Goal: Task Accomplishment & Management: Complete application form

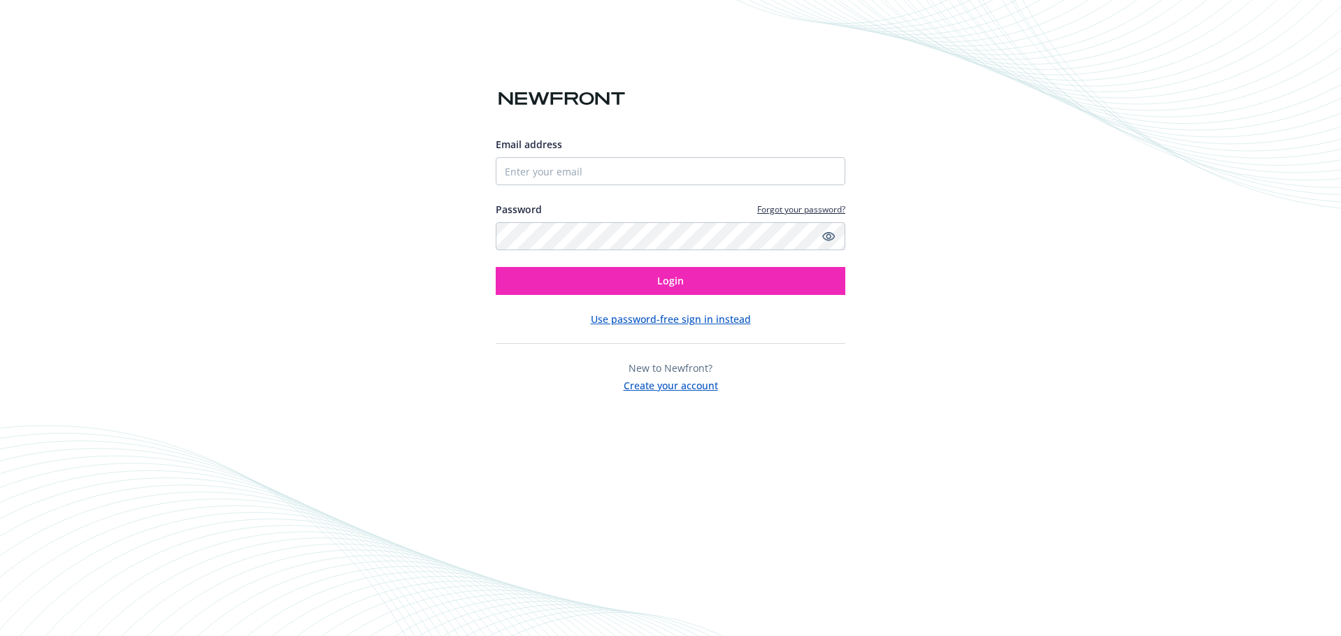
click at [0, 636] on nordpass-portal at bounding box center [0, 636] width 0 height 0
type input "[EMAIL_ADDRESS][DOMAIN_NAME]"
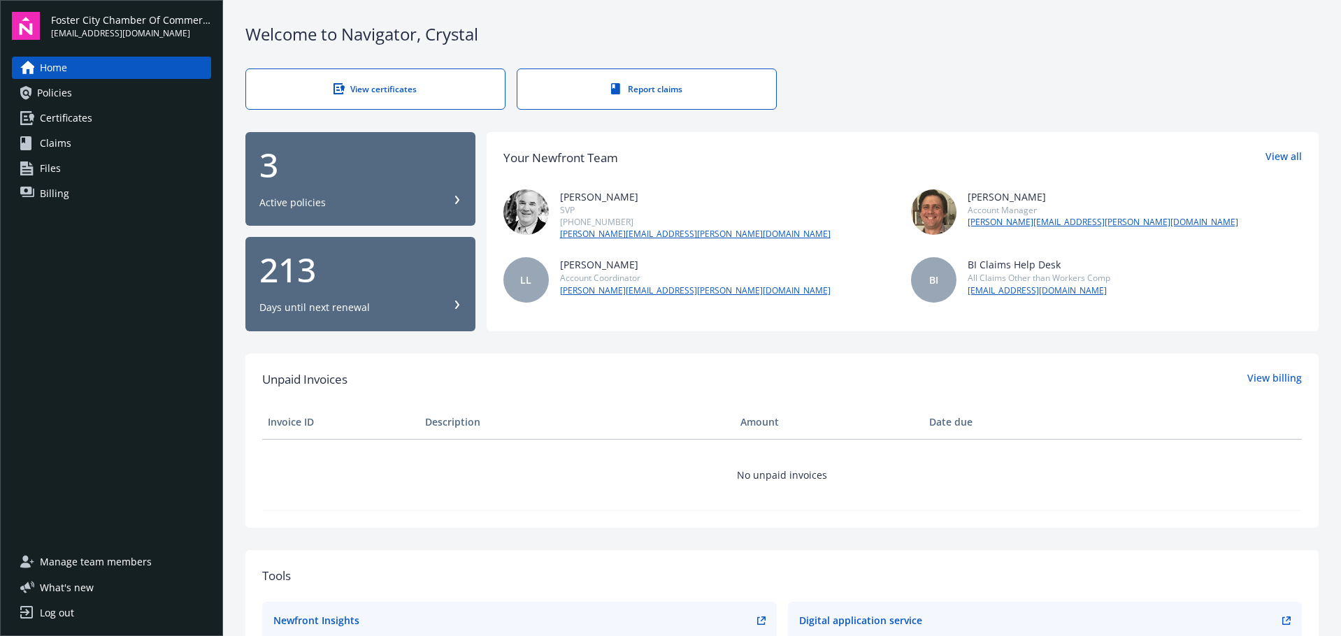
click at [376, 103] on link "View certificates" at bounding box center [375, 89] width 260 height 41
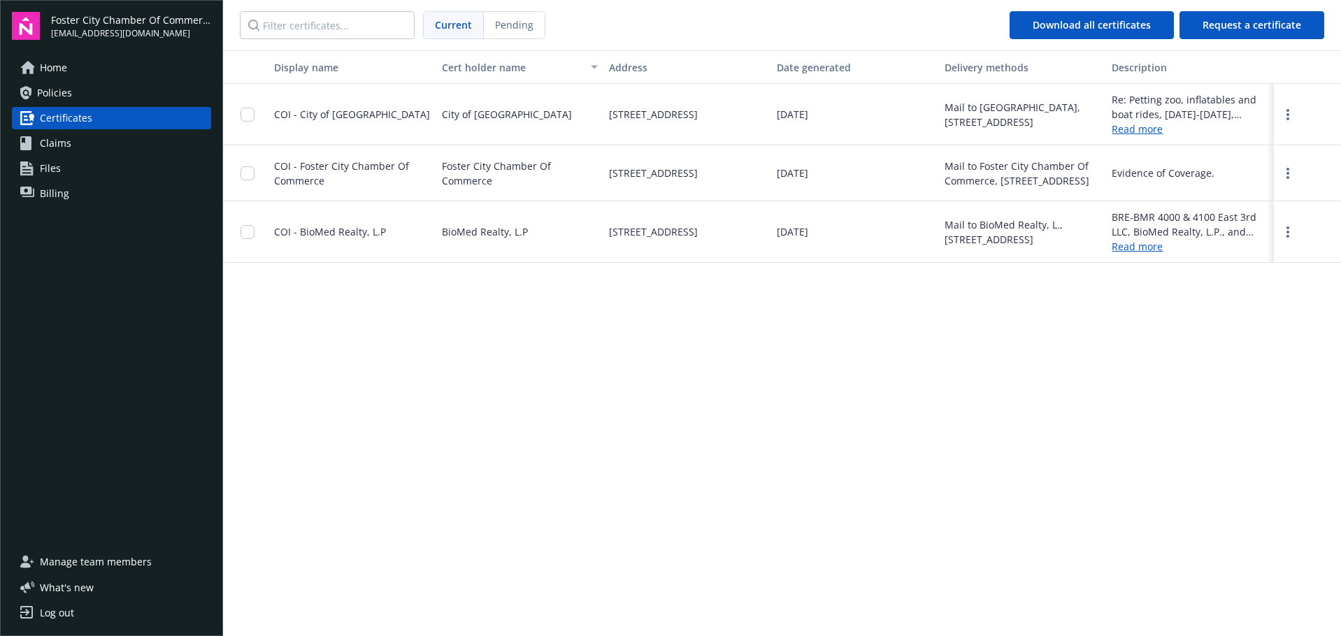
click at [1131, 125] on link "Read more" at bounding box center [1190, 129] width 157 height 15
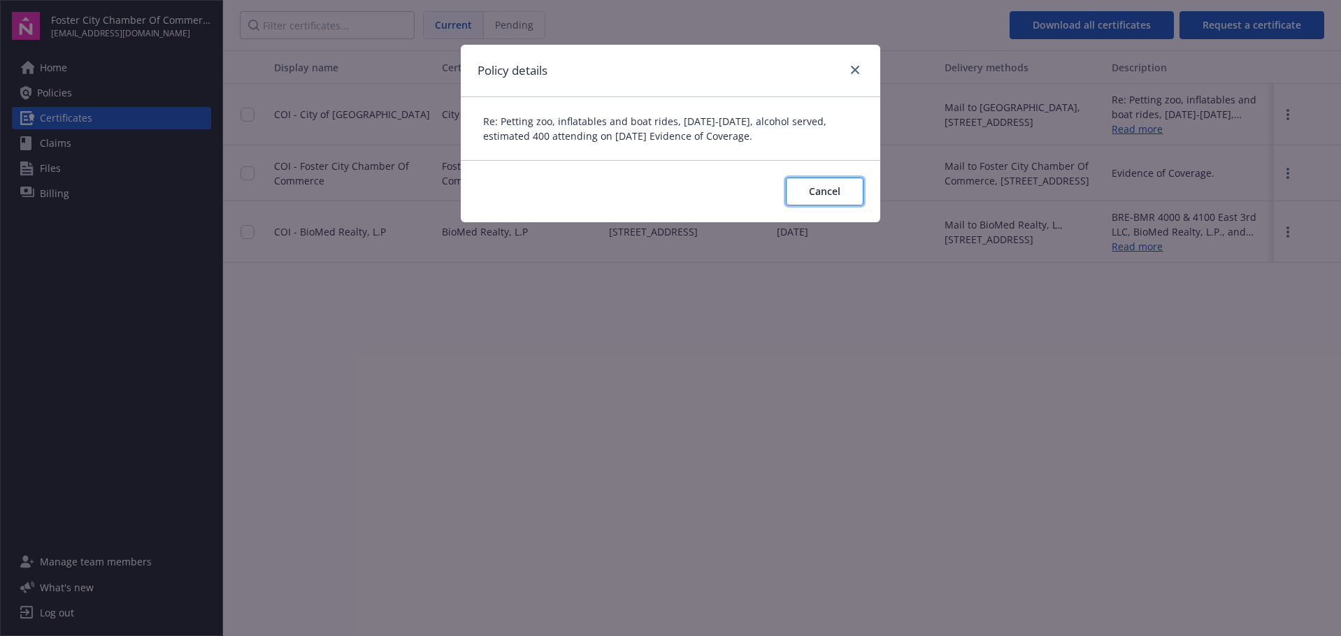
click at [826, 199] on button "Cancel" at bounding box center [825, 192] width 78 height 28
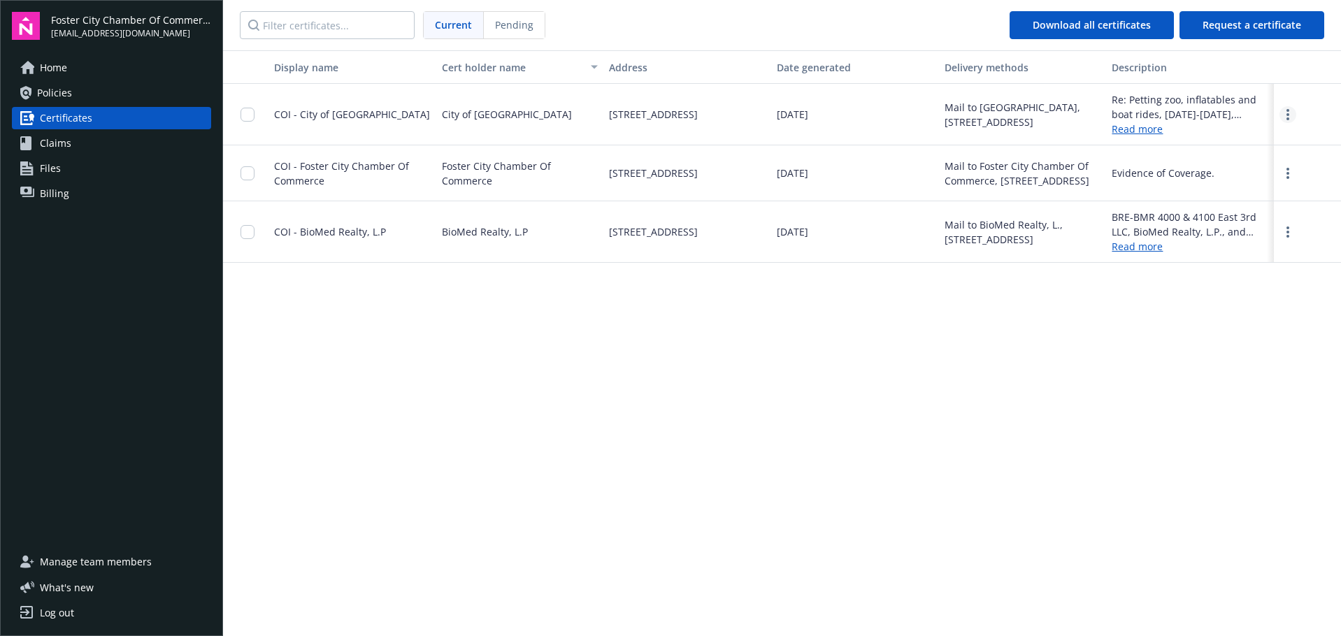
click at [1288, 109] on icon "more" at bounding box center [1288, 114] width 3 height 11
click at [1137, 127] on link "Read more" at bounding box center [1190, 129] width 157 height 15
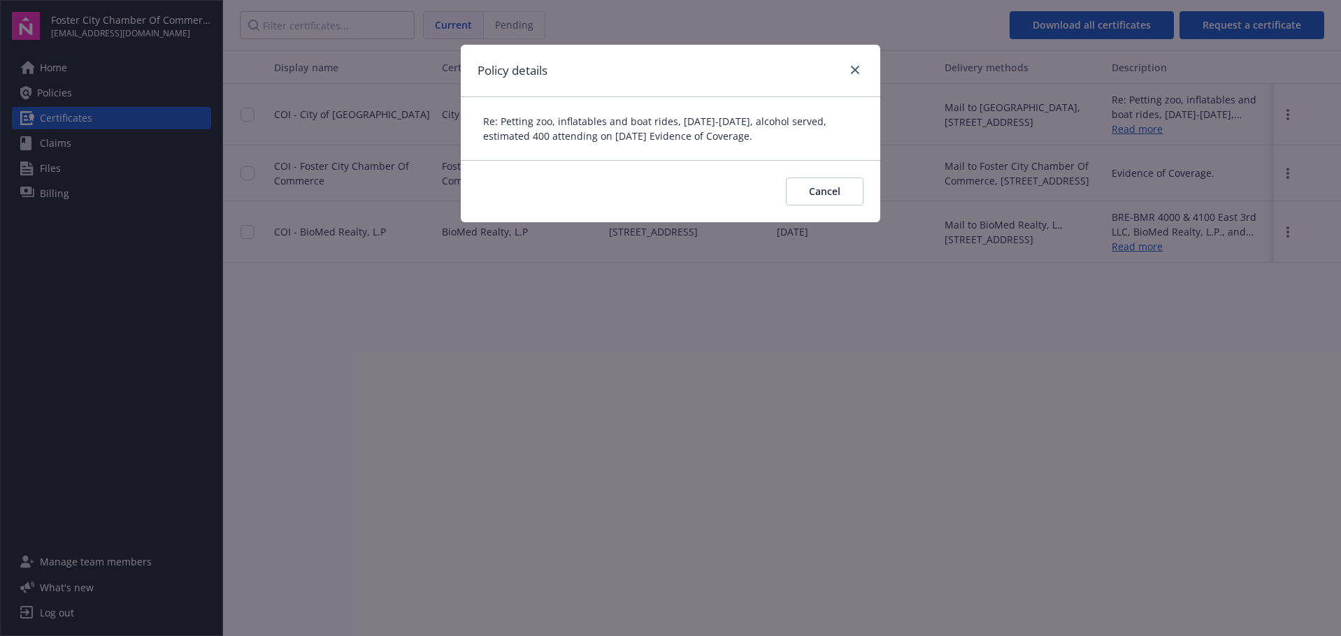
click at [731, 139] on div "Re: Petting zoo, inflatables and boat rides, [DATE]-[DATE], alcohol served, est…" at bounding box center [671, 128] width 420 height 63
click at [815, 191] on span "Cancel" at bounding box center [824, 191] width 31 height 13
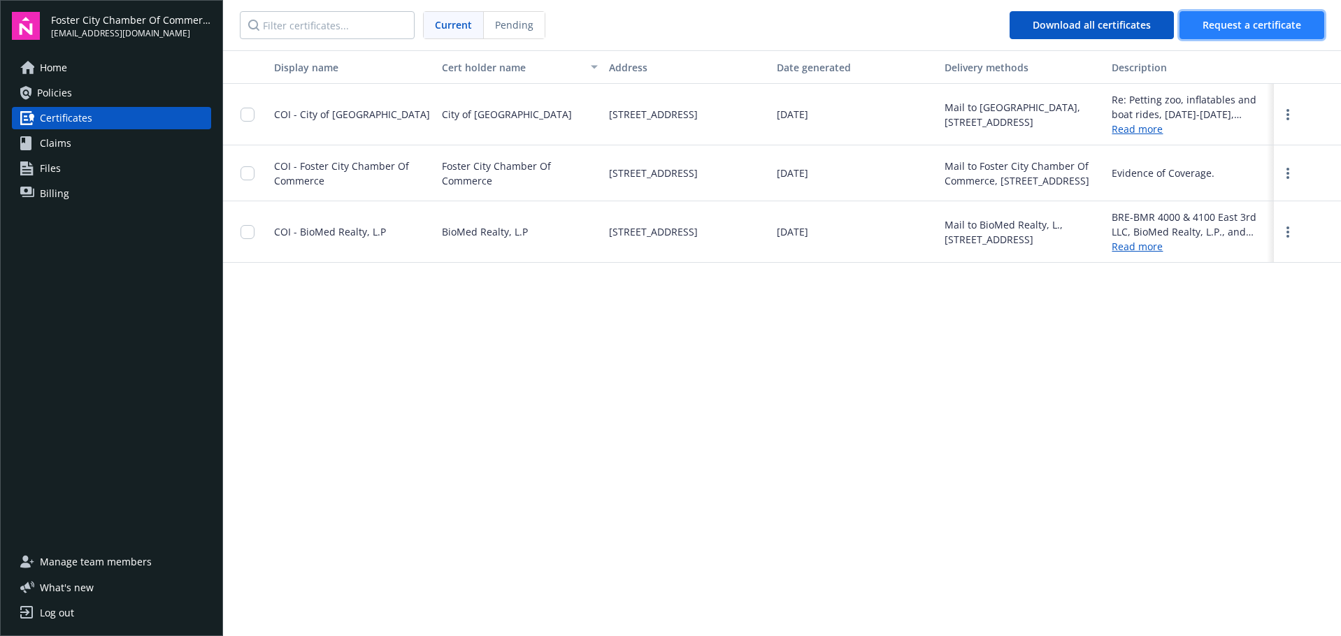
click at [1243, 22] on span "Request a certificate" at bounding box center [1252, 24] width 99 height 13
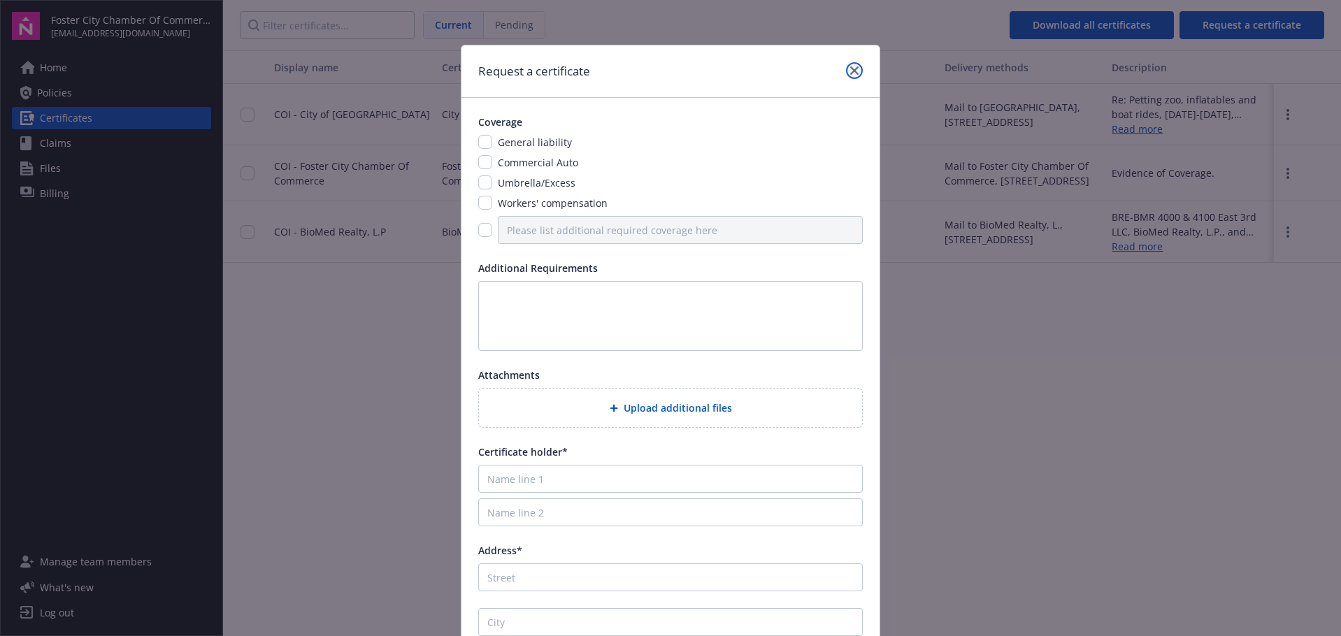
click at [850, 67] on icon "close" at bounding box center [854, 70] width 8 height 8
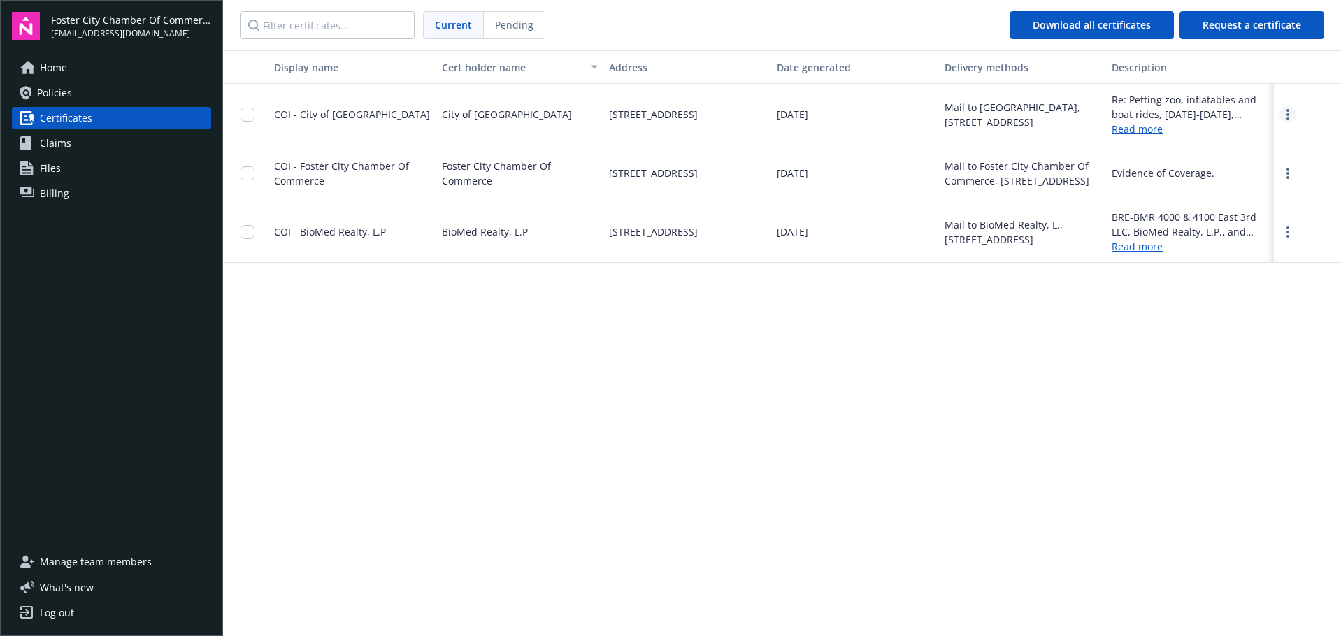
click at [1290, 112] on icon "more" at bounding box center [1288, 114] width 3 height 11
click at [1251, 139] on link "Download" at bounding box center [1250, 143] width 92 height 28
click at [1229, 31] on span "Request a certificate" at bounding box center [1252, 24] width 99 height 13
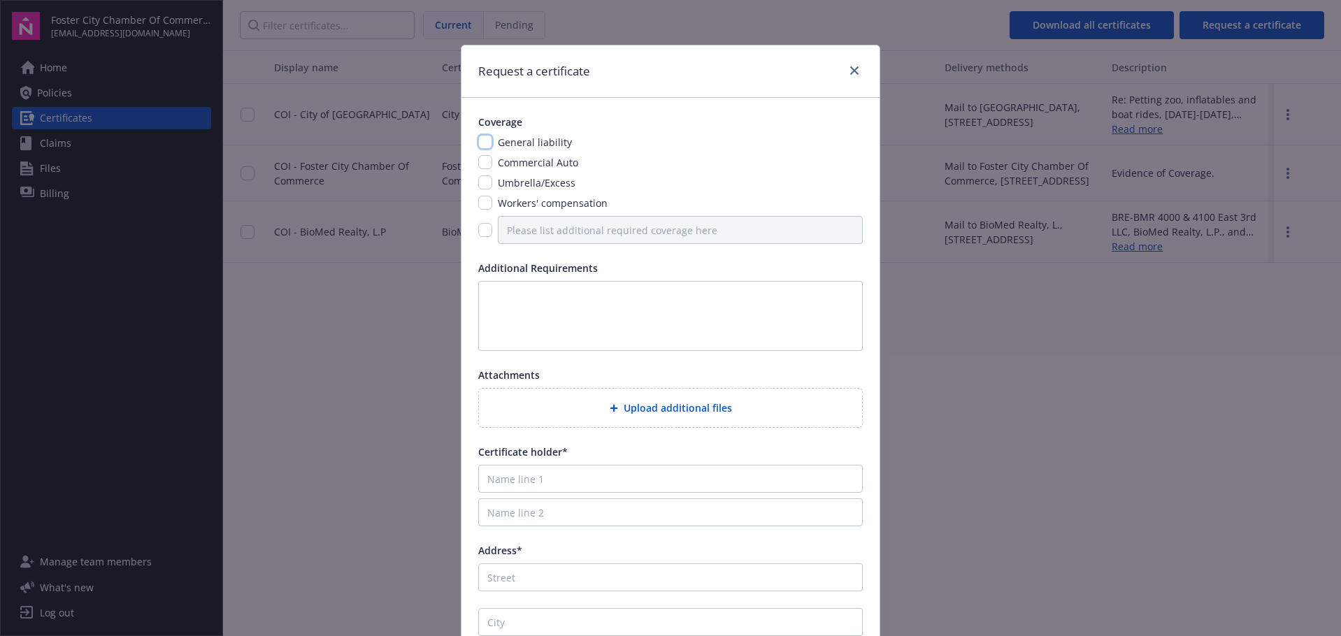
click at [480, 137] on input "checkbox" at bounding box center [485, 142] width 14 height 14
checkbox input "true"
click at [478, 181] on input "checkbox" at bounding box center [485, 183] width 14 height 14
checkbox input "true"
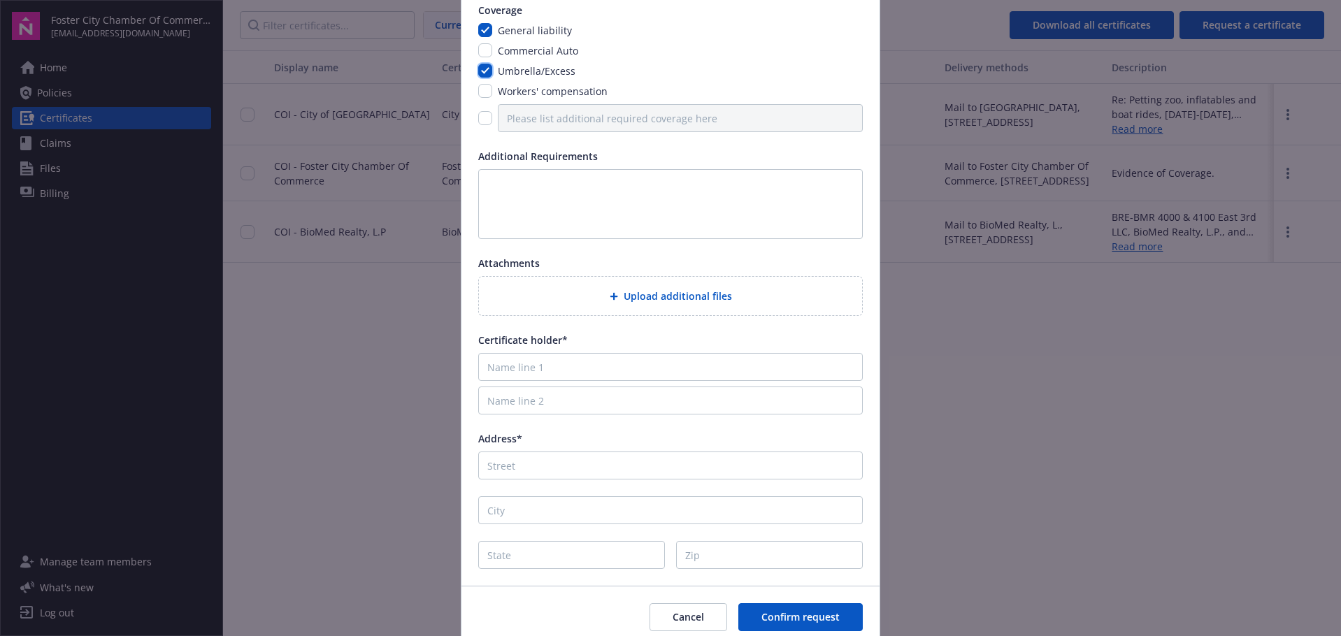
scroll to position [140, 0]
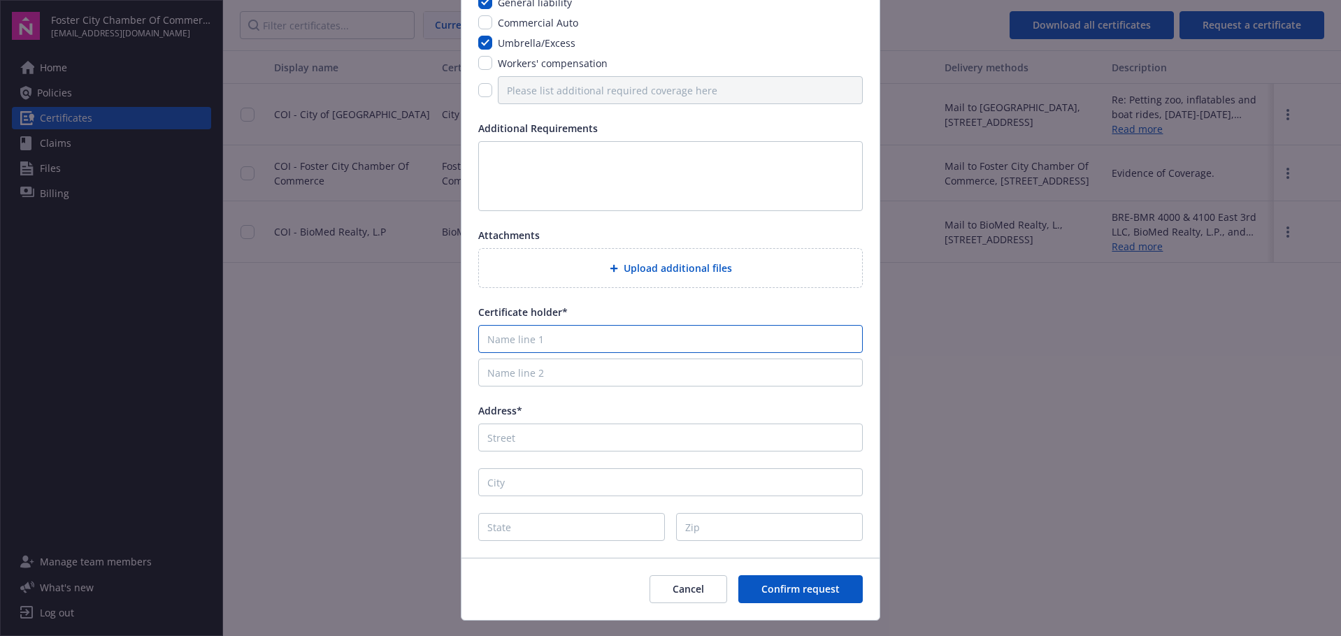
click at [538, 336] on input "Name line 1" at bounding box center [670, 339] width 385 height 28
paste input "City of [GEOGRAPHIC_DATA] Municipal Improvement District [STREET_ADDRESS]"
drag, startPoint x: 685, startPoint y: 338, endPoint x: 962, endPoint y: 345, distance: 277.0
click at [961, 341] on div "Request a certificate Coverage General liability Commercial Auto Umbrella/Exces…" at bounding box center [670, 318] width 1341 height 636
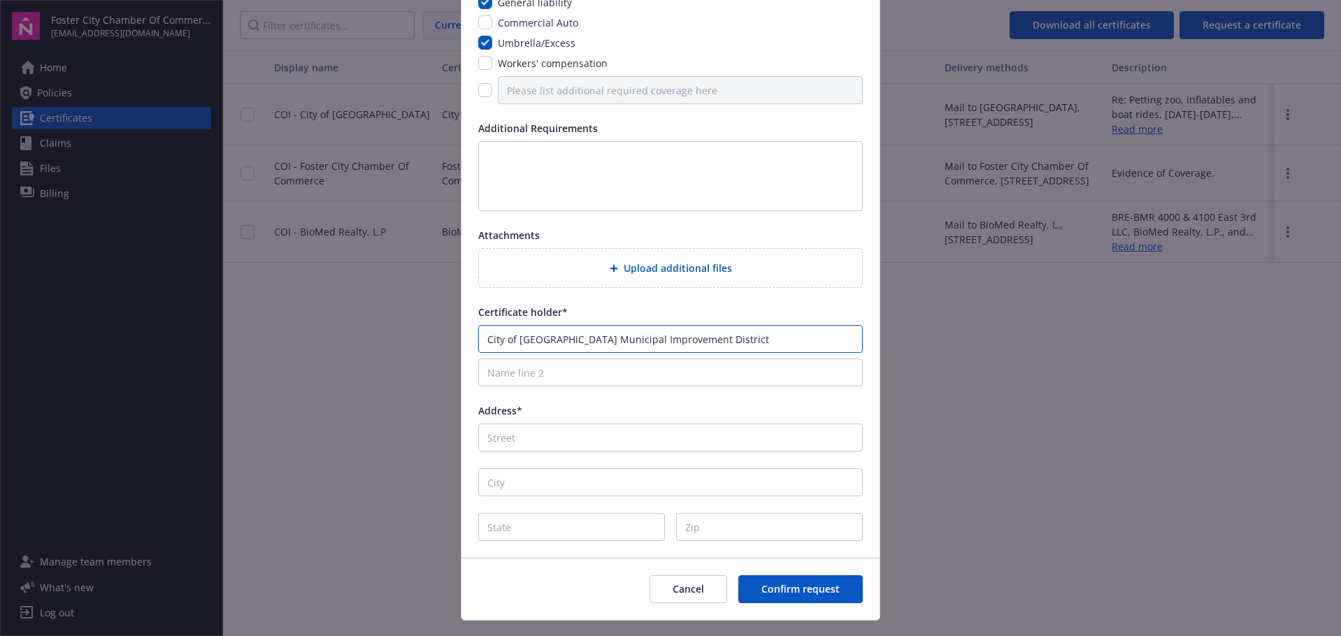
scroll to position [0, 0]
type input "City of [GEOGRAPHIC_DATA] Municipal Improvement District"
click at [528, 437] on input "Address*" at bounding box center [670, 438] width 385 height 28
paste input "[STREET_ADDRESS]"
drag, startPoint x: 550, startPoint y: 436, endPoint x: 767, endPoint y: 438, distance: 217.5
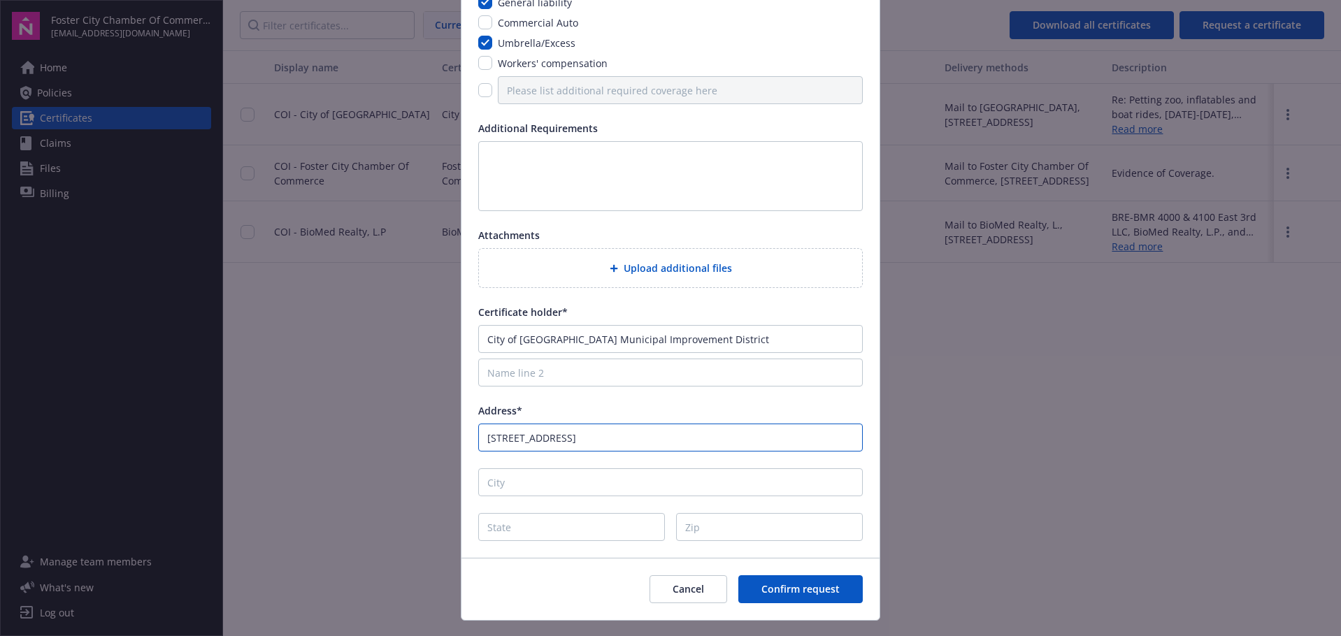
click at [767, 438] on input "[STREET_ADDRESS]" at bounding box center [670, 438] width 385 height 28
type input "[STREET_ADDRESS]"
click at [571, 483] on input "City" at bounding box center [670, 483] width 385 height 28
type input "[GEOGRAPHIC_DATA]"
type input "CA"
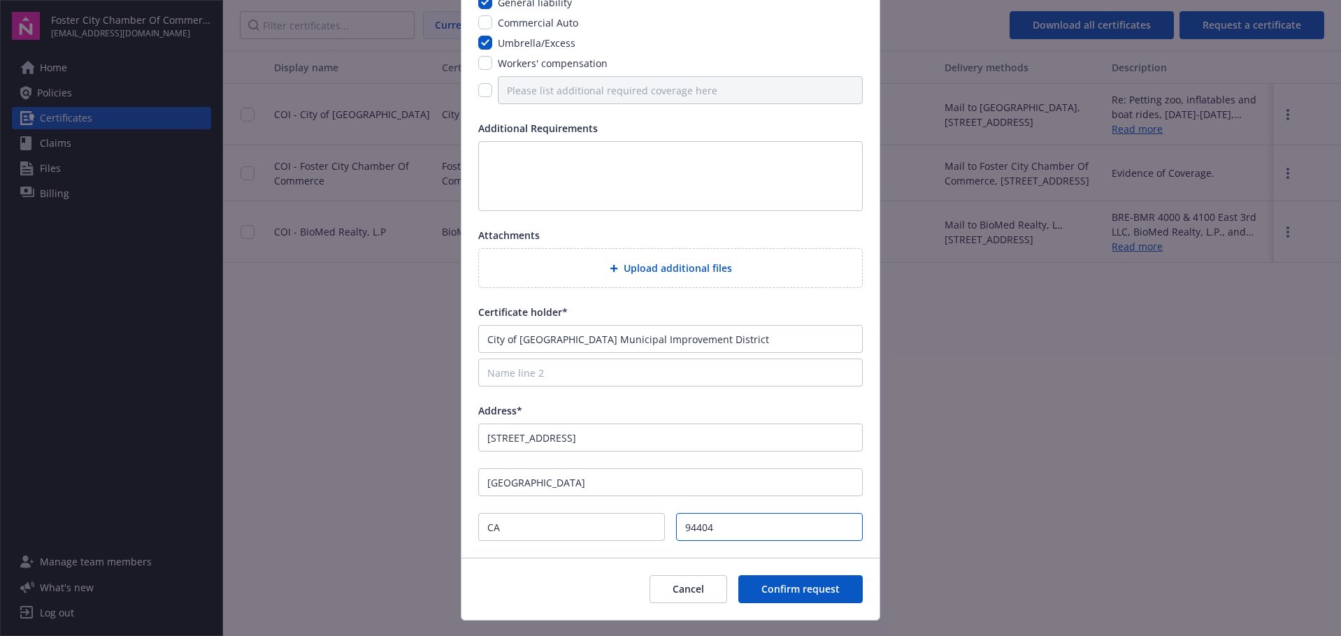
type input "94404"
drag, startPoint x: 599, startPoint y: 337, endPoint x: 690, endPoint y: 351, distance: 92.0
click at [796, 353] on input "City of [GEOGRAPHIC_DATA] Municipal Improvement District" at bounding box center [670, 339] width 385 height 28
click at [462, 620] on nordpass-autofill-portal at bounding box center [462, 620] width 0 height 0
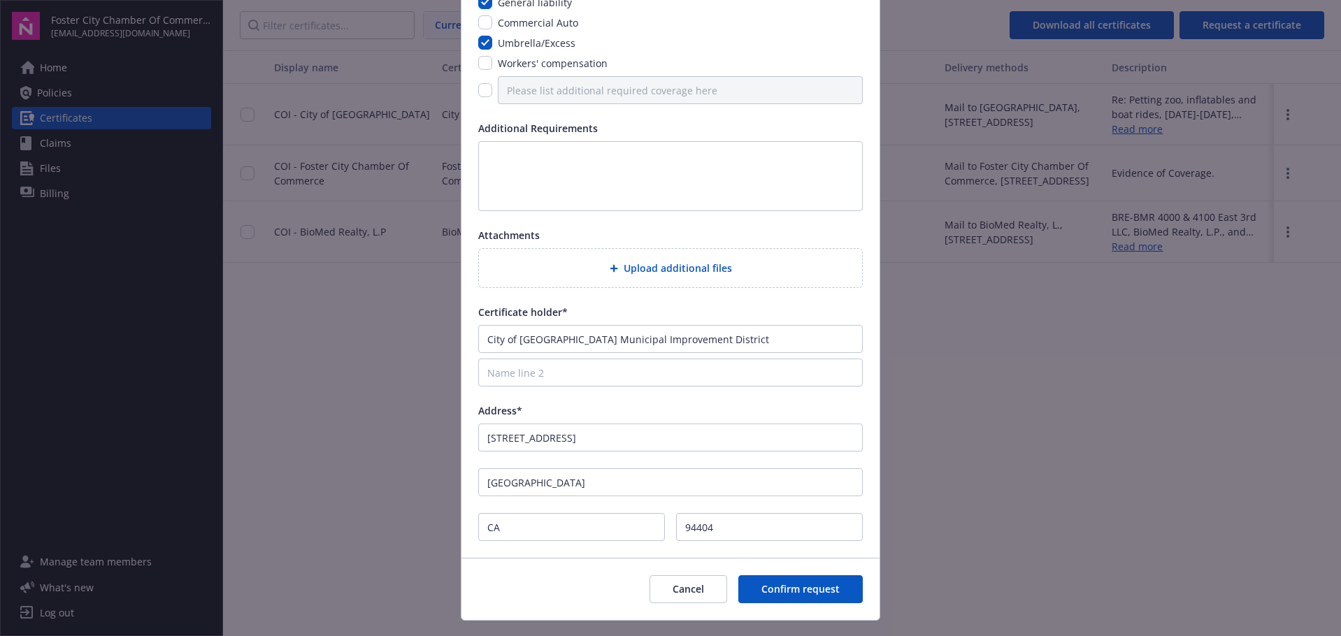
click at [462, 620] on nordpass-autofill-portal at bounding box center [462, 620] width 0 height 0
click at [676, 375] on input "Name line 2" at bounding box center [670, 373] width 385 height 28
drag, startPoint x: 756, startPoint y: 334, endPoint x: 596, endPoint y: 338, distance: 160.2
click at [596, 338] on input "City of [GEOGRAPHIC_DATA] Municipal Improvement District" at bounding box center [670, 339] width 385 height 28
type input "City of [GEOGRAPHIC_DATA]"
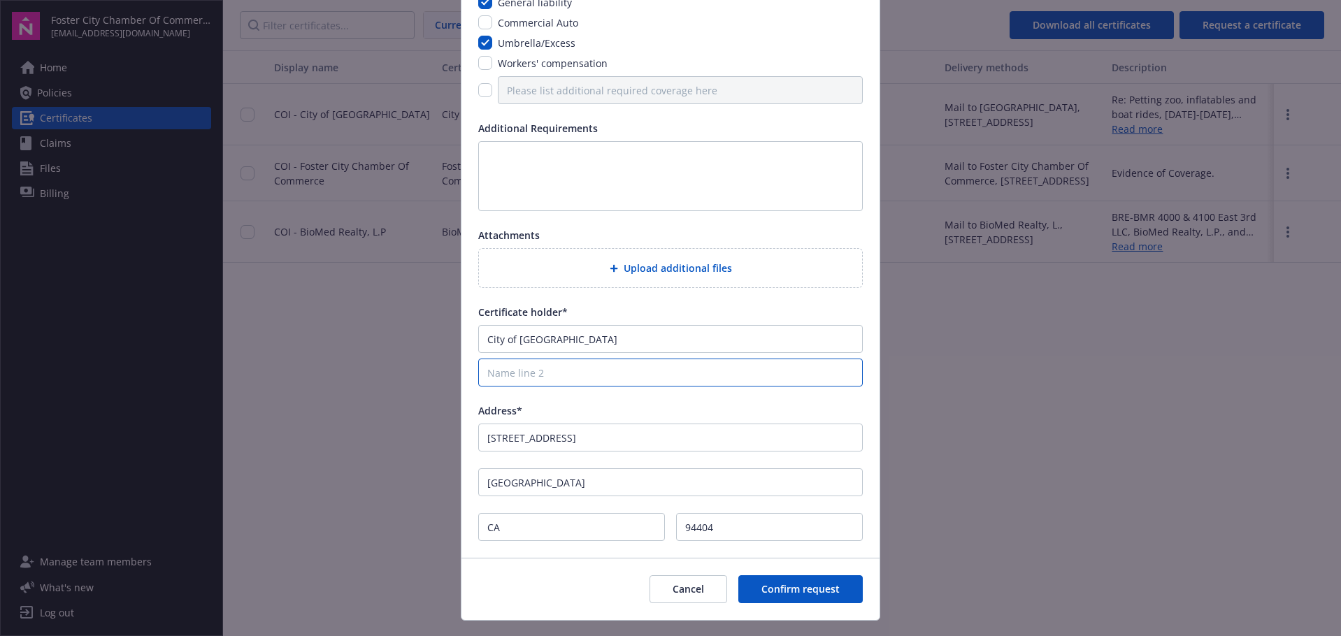
click at [521, 376] on input "Name line 2" at bounding box center [670, 373] width 385 height 28
paste input "Municipal Improvement District"
type input "Municipal Improvement District"
click at [698, 178] on textarea at bounding box center [670, 176] width 385 height 70
paste textarea "City of [GEOGRAPHIC_DATA] and Estero Municipal Improvement District, Its Counci…"
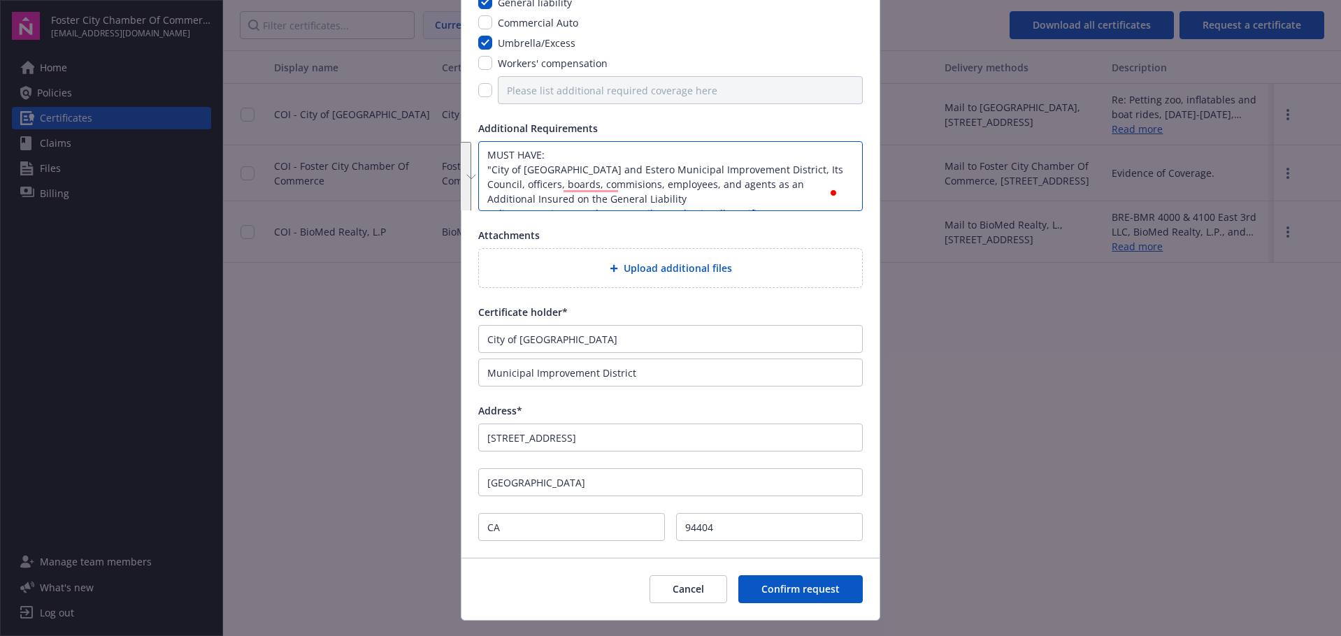
drag, startPoint x: 780, startPoint y: 197, endPoint x: 534, endPoint y: 155, distance: 248.9
click at [534, 155] on textarea "MUST HAVE: "City of [GEOGRAPHIC_DATA] and Estero Municipal Improvement District…" at bounding box center [670, 176] width 385 height 70
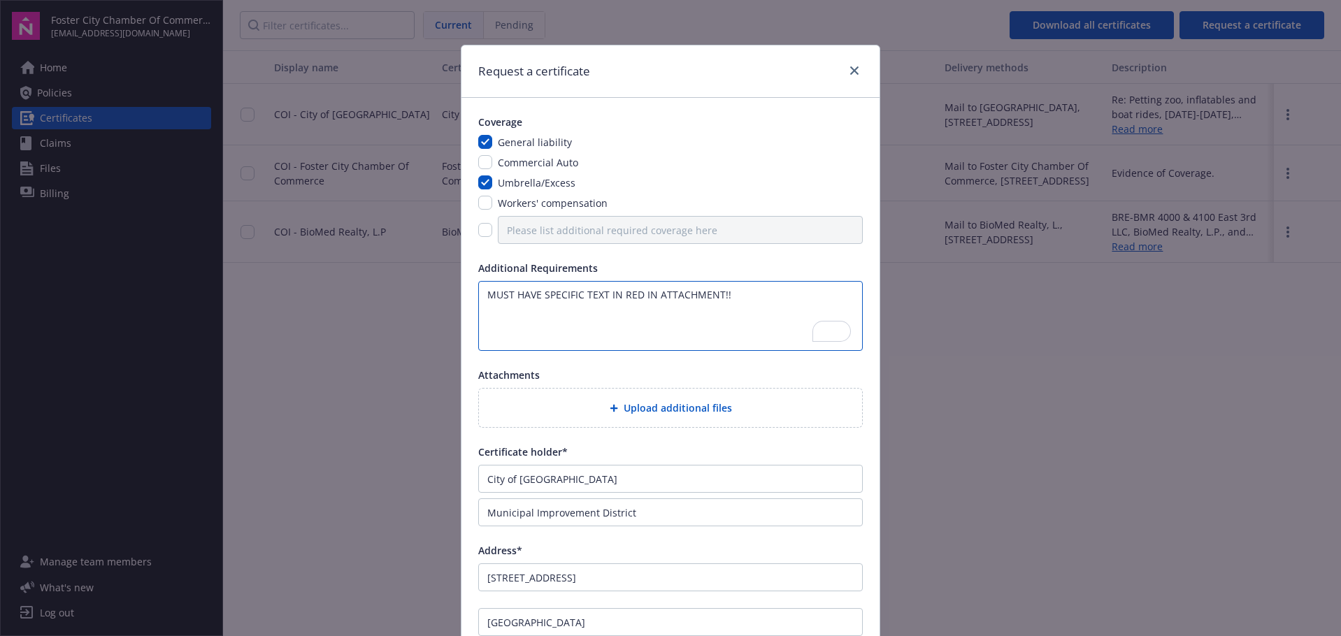
click at [736, 296] on textarea "MUST HAVE SPECIFIC TEXT IN RED IN ATTACHMENT!!" at bounding box center [670, 316] width 385 height 70
type textarea "MUST HAVE SPECIFIC TEXT IN RED IN ATTACHMENT!! Same as most recent request othe…"
drag, startPoint x: 632, startPoint y: 513, endPoint x: 469, endPoint y: 517, distance: 163.0
click at [469, 516] on div "Coverage General liability Commercial Auto Umbrella/Excess Workers' compensatio…" at bounding box center [671, 398] width 418 height 600
click at [615, 479] on input "City of [GEOGRAPHIC_DATA]" at bounding box center [670, 479] width 385 height 28
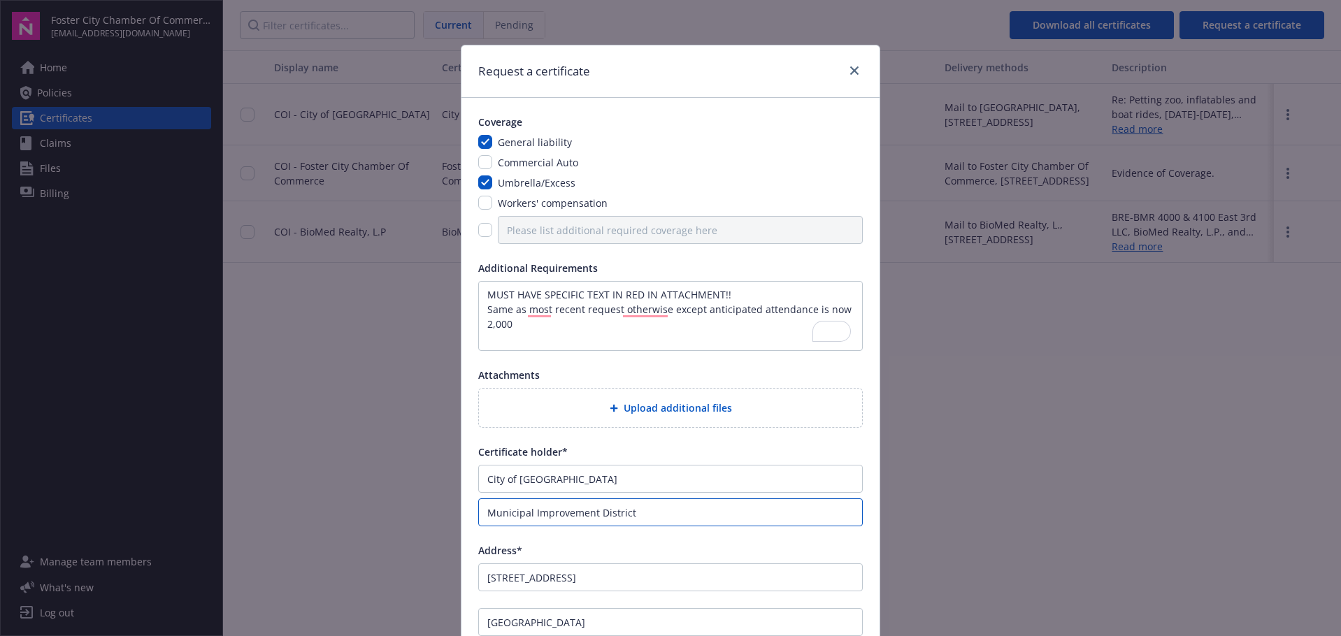
drag, startPoint x: 643, startPoint y: 515, endPoint x: 473, endPoint y: 512, distance: 169.3
click at [478, 512] on input "Municipal Improvement District" at bounding box center [670, 513] width 385 height 28
click at [622, 466] on input "City of [GEOGRAPHIC_DATA]" at bounding box center [670, 479] width 385 height 28
paste input "Municipal Improvement District"
type input "City of [GEOGRAPHIC_DATA] Municipal Improvement District"
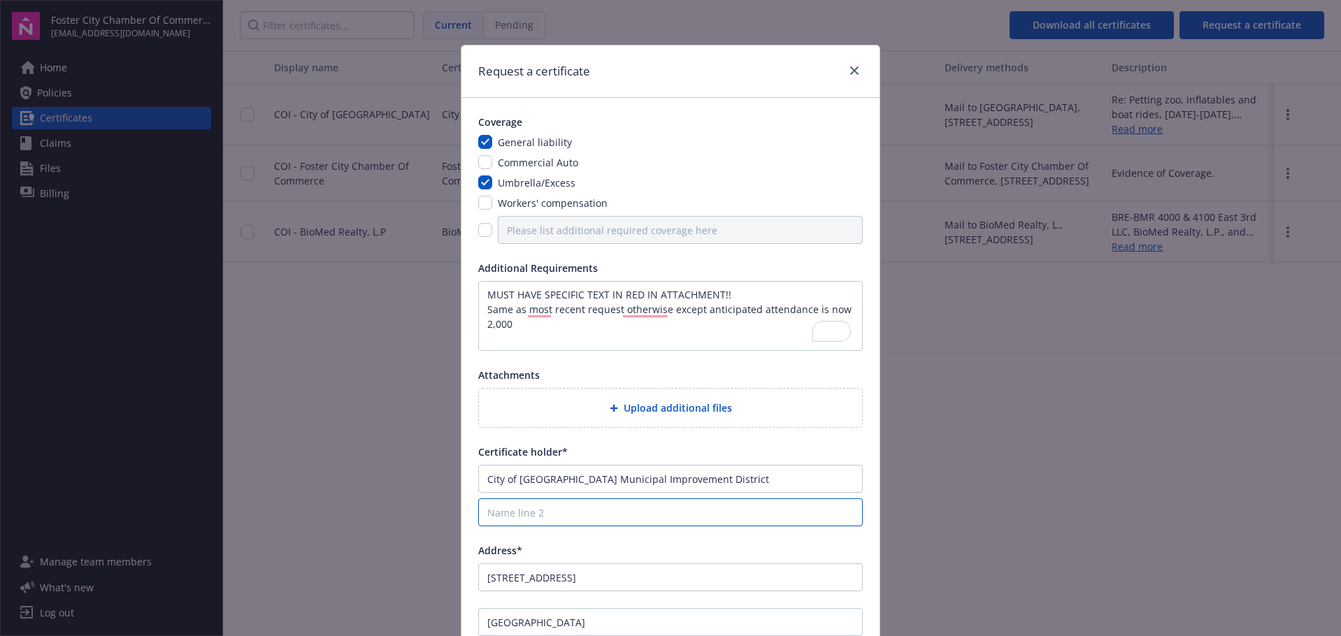
click at [538, 512] on input "Name line 2" at bounding box center [670, 513] width 385 height 28
paste input "Its Council, officers, boards, commisions, employees, and agents"
click at [639, 515] on input "Its Council, officers, boards, commisions, employees, and agents" at bounding box center [670, 513] width 385 height 28
type input "Its Council, officers, boards, commisions, employees, and agents"
click at [589, 329] on textarea "MUST HAVE SPECIFIC TEXT IN RED IN ATTACHMENT!! Same as most recent request othe…" at bounding box center [670, 316] width 385 height 70
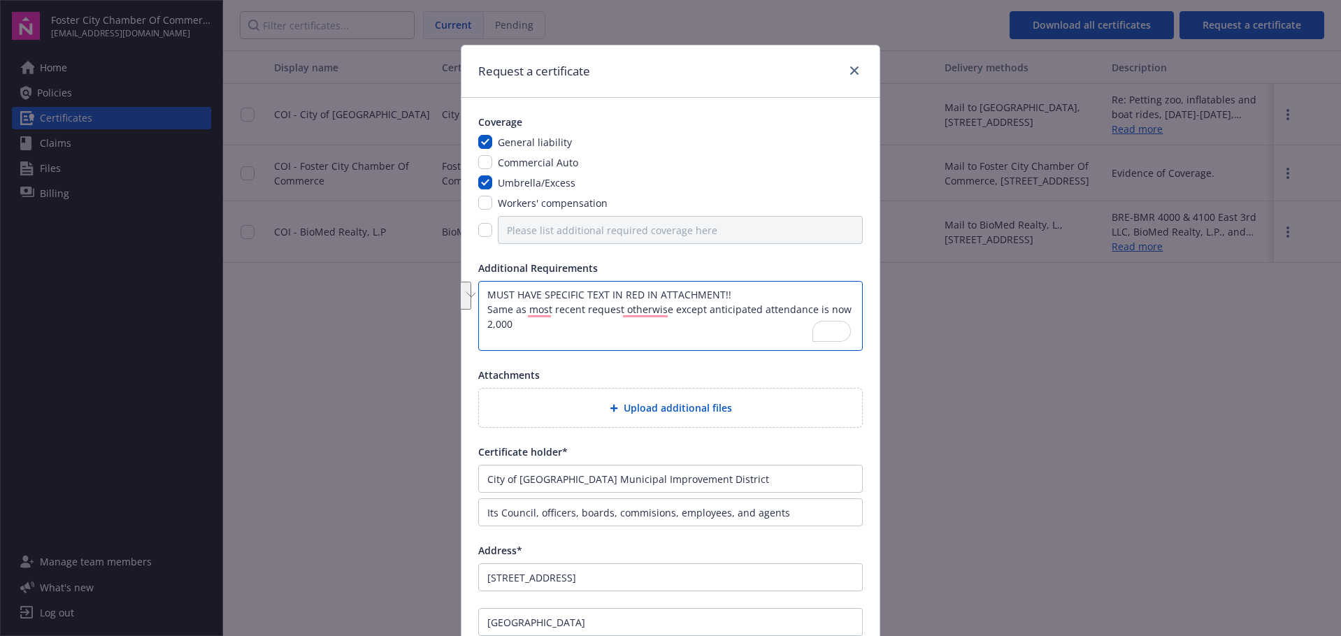
drag, startPoint x: 482, startPoint y: 310, endPoint x: 530, endPoint y: 322, distance: 49.7
click at [530, 322] on textarea "MUST HAVE SPECIFIC TEXT IN RED IN ATTACHMENT!! Same as most recent request othe…" at bounding box center [670, 316] width 385 height 70
paste textarea "Petting zoo, inflatables and boat rides, [DATE]-[DATE], alcohol served, estimat…"
click at [489, 338] on textarea "MUST HAVE SPECIFIC TEXT IN RED IN ATTACHMENT!! update to previously requested C…" at bounding box center [670, 316] width 385 height 70
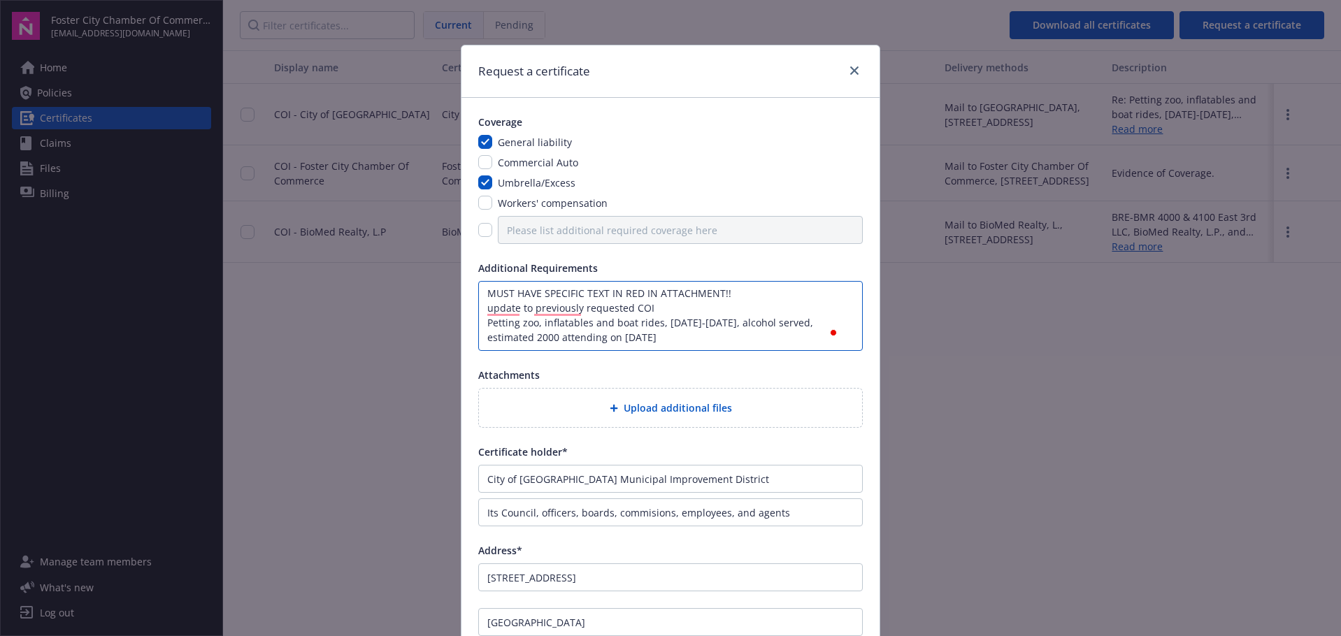
type textarea "MUST HAVE SPECIFIC TEXT IN RED IN ATTACHMENT!! update to previously requested C…"
click at [703, 405] on span "Upload additional files" at bounding box center [678, 408] width 108 height 15
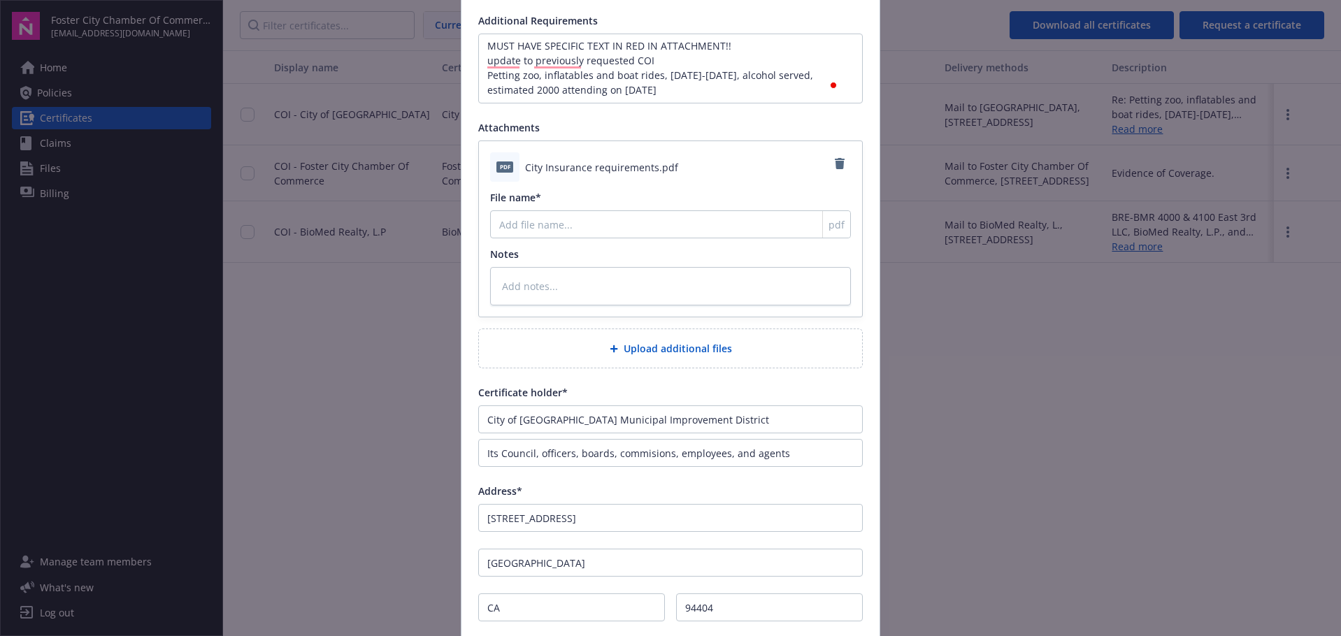
scroll to position [280, 0]
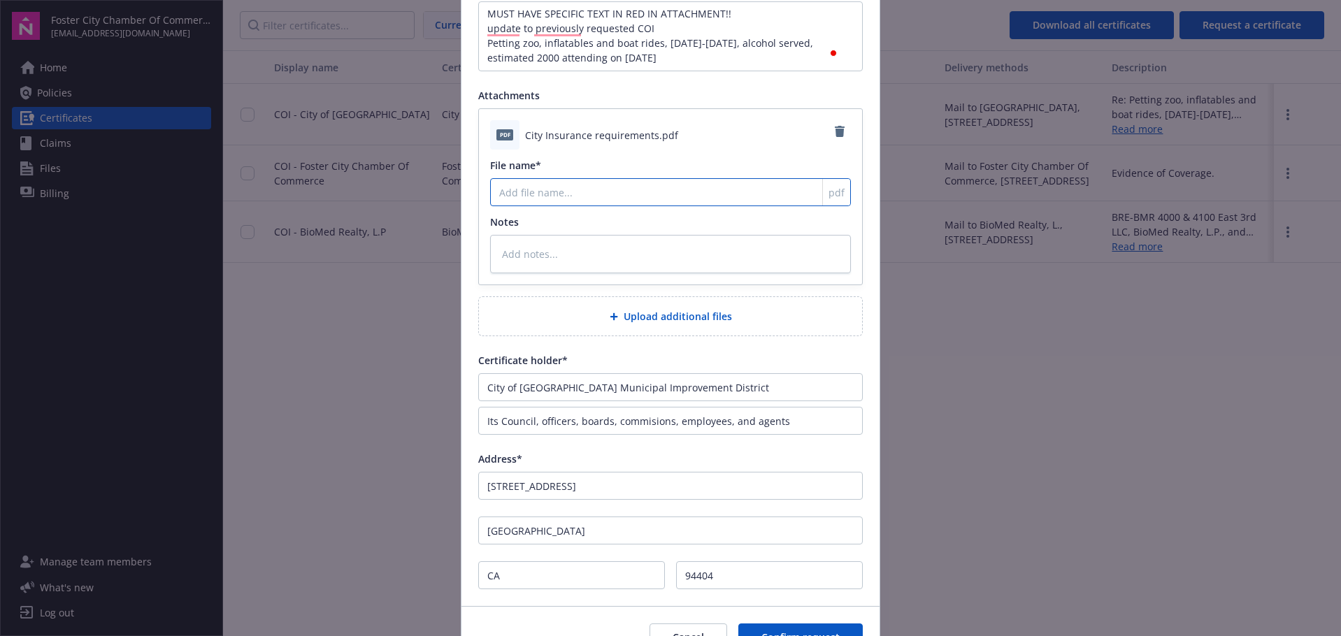
click at [670, 192] on input "File name*" at bounding box center [670, 192] width 361 height 28
type textarea "x"
type input "C"
type textarea "x"
type input "Ci"
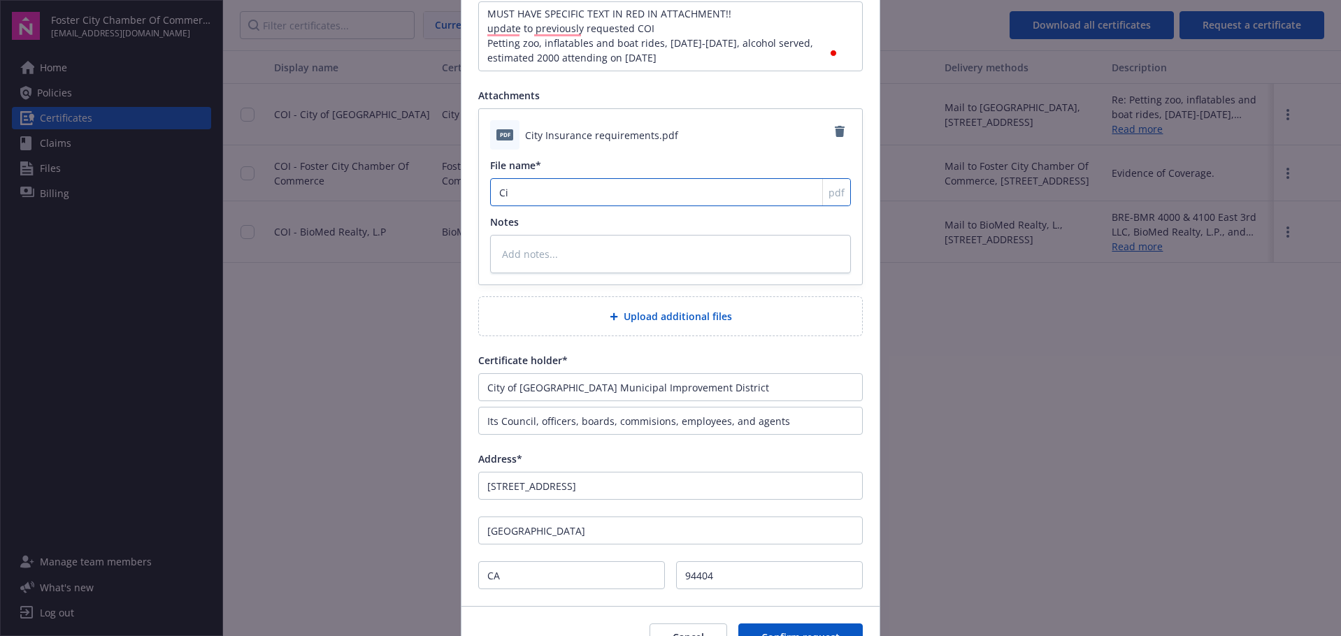
type textarea "x"
type input "Cit"
type textarea "x"
type input "City"
type textarea "x"
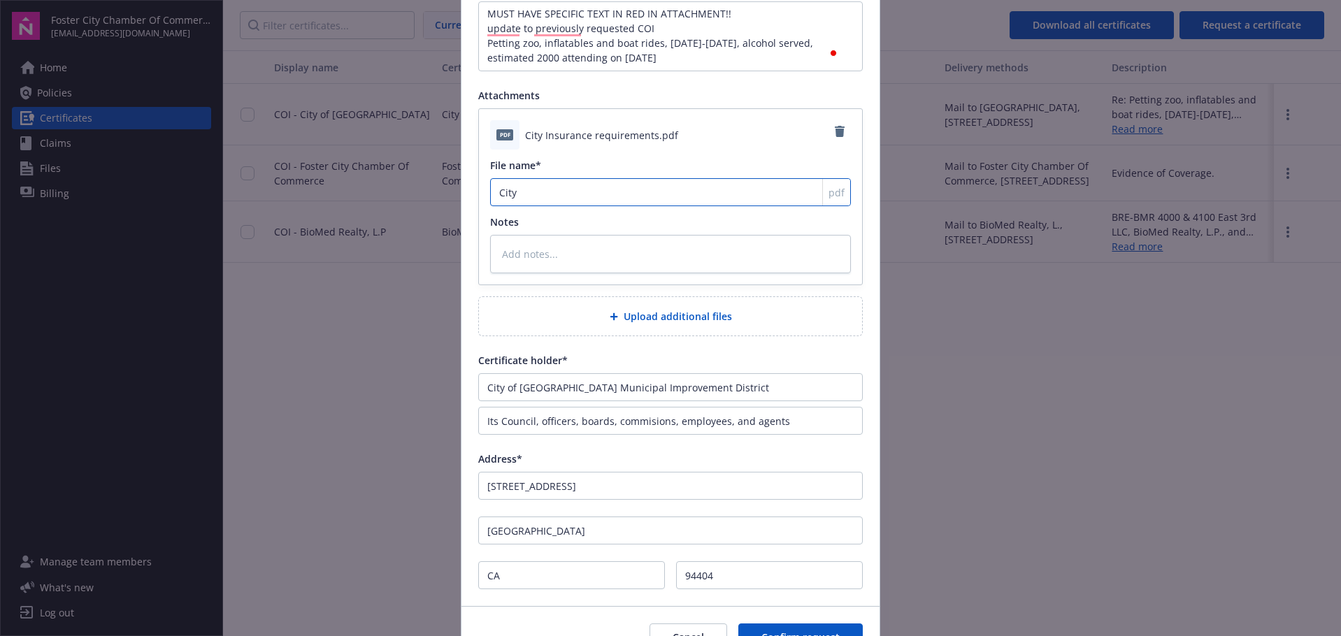
type input "City"
type textarea "x"
type input "City i"
type textarea "x"
type input "City in"
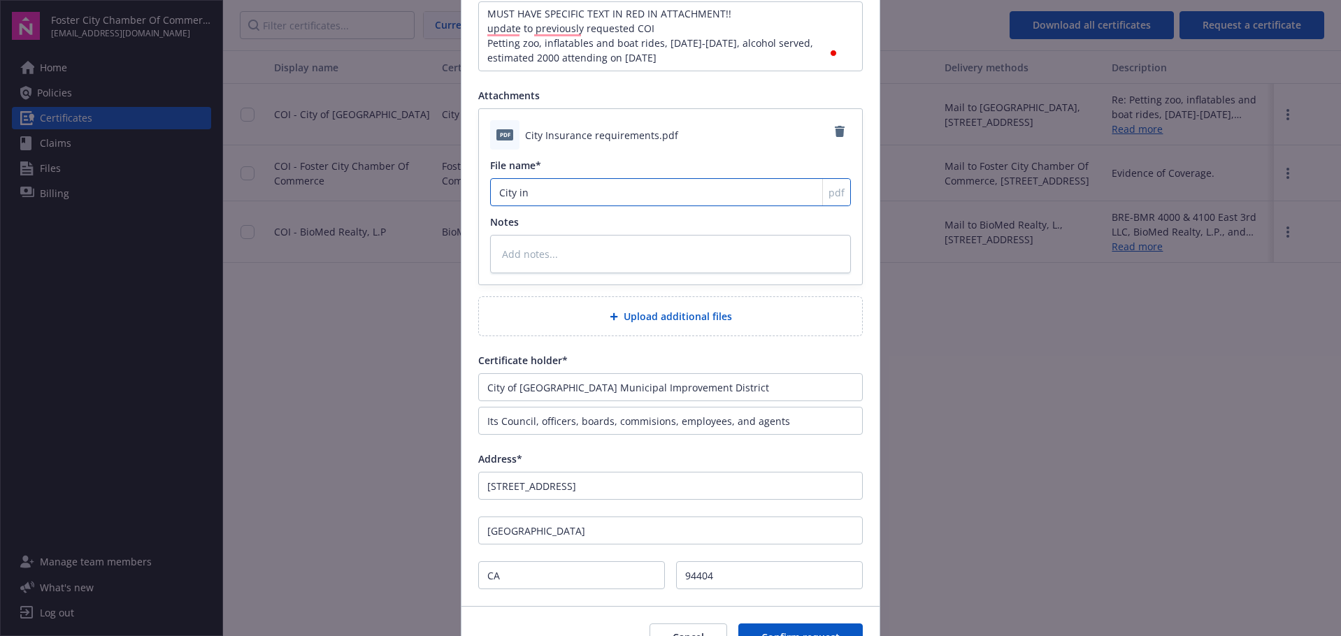
type textarea "x"
type input "City ind"
type textarea "x"
type input "City in"
type textarea "x"
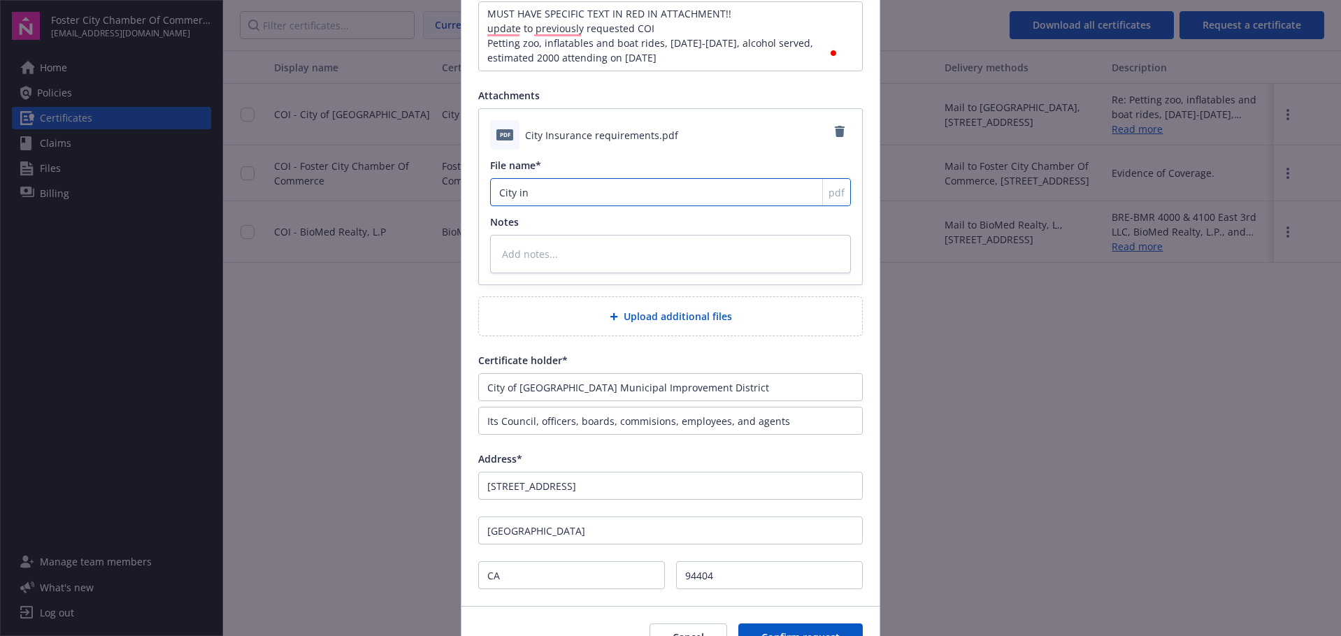
type input "City ins"
type textarea "x"
type input "City insu"
type textarea "x"
type input "City insur"
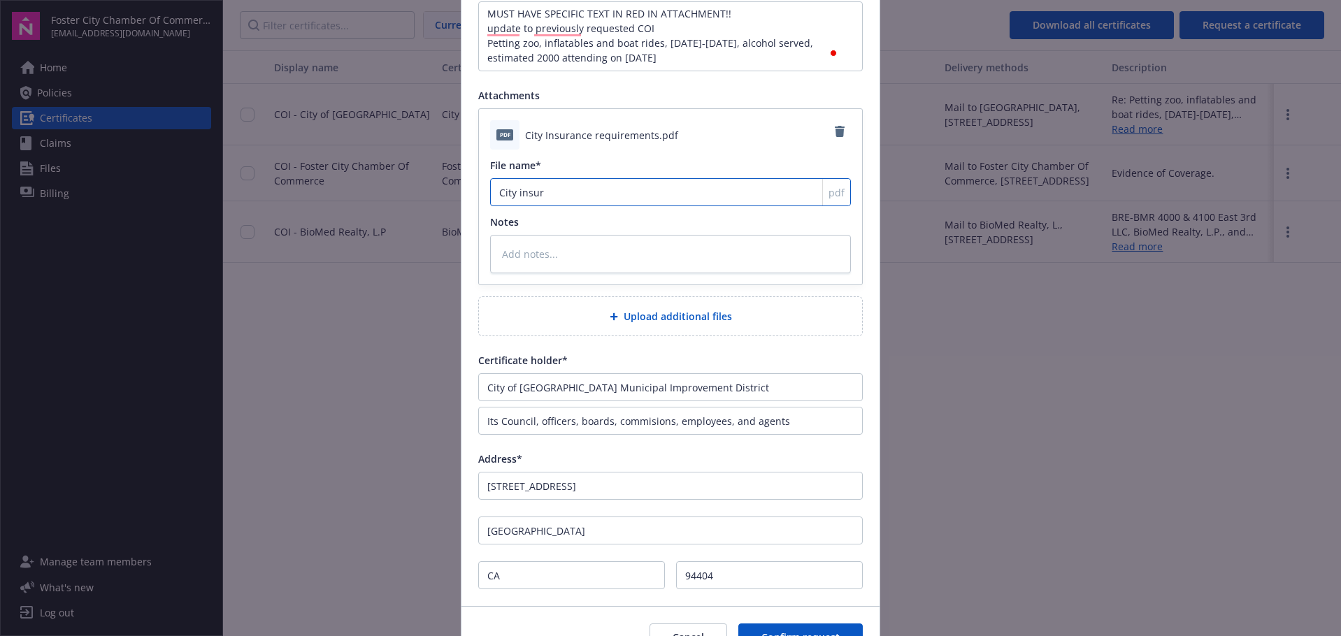
type textarea "x"
type input "City insura"
type textarea "x"
type input "City insuran"
type textarea "x"
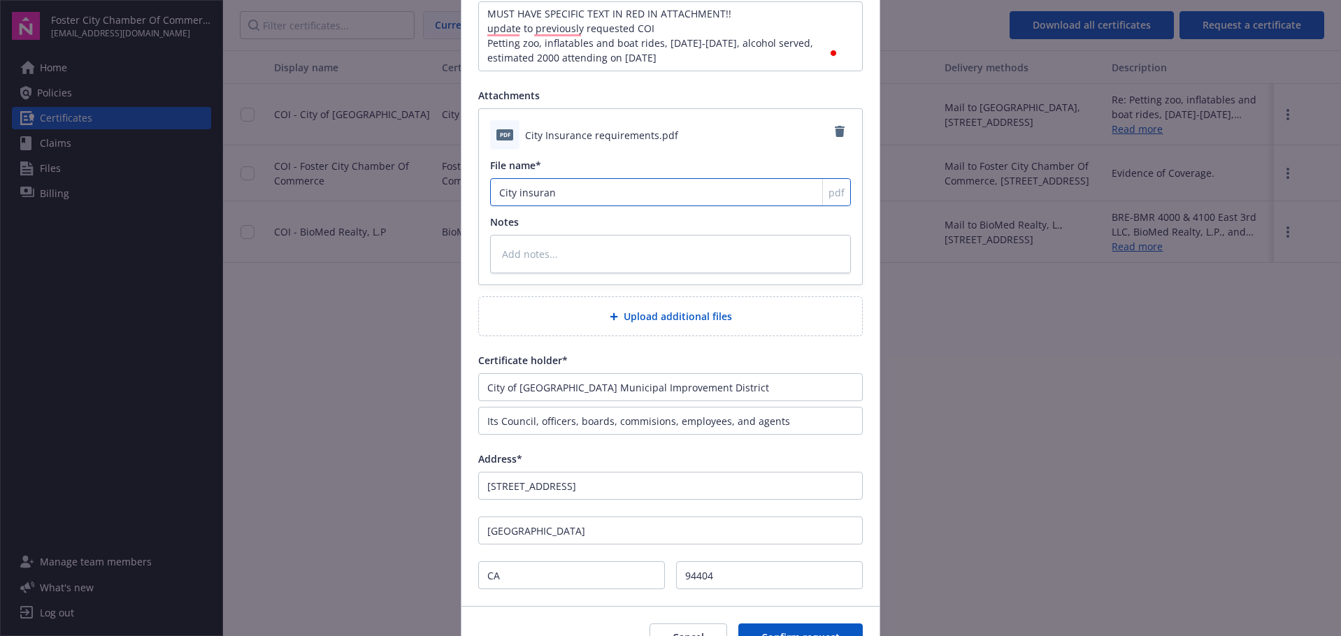
type input "City insuranc"
type textarea "x"
type input "City insurance"
type textarea "x"
type input "City insurance"
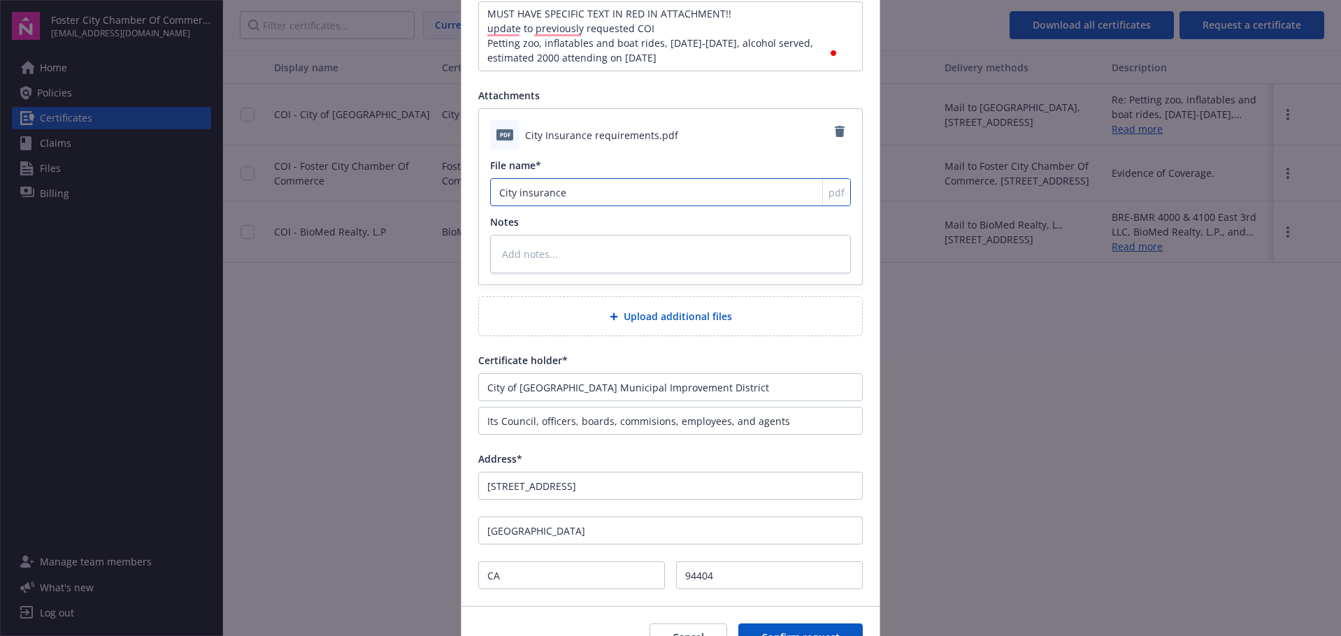
type textarea "x"
type input "City insurance r"
type textarea "x"
type input "City insurance re"
type textarea "x"
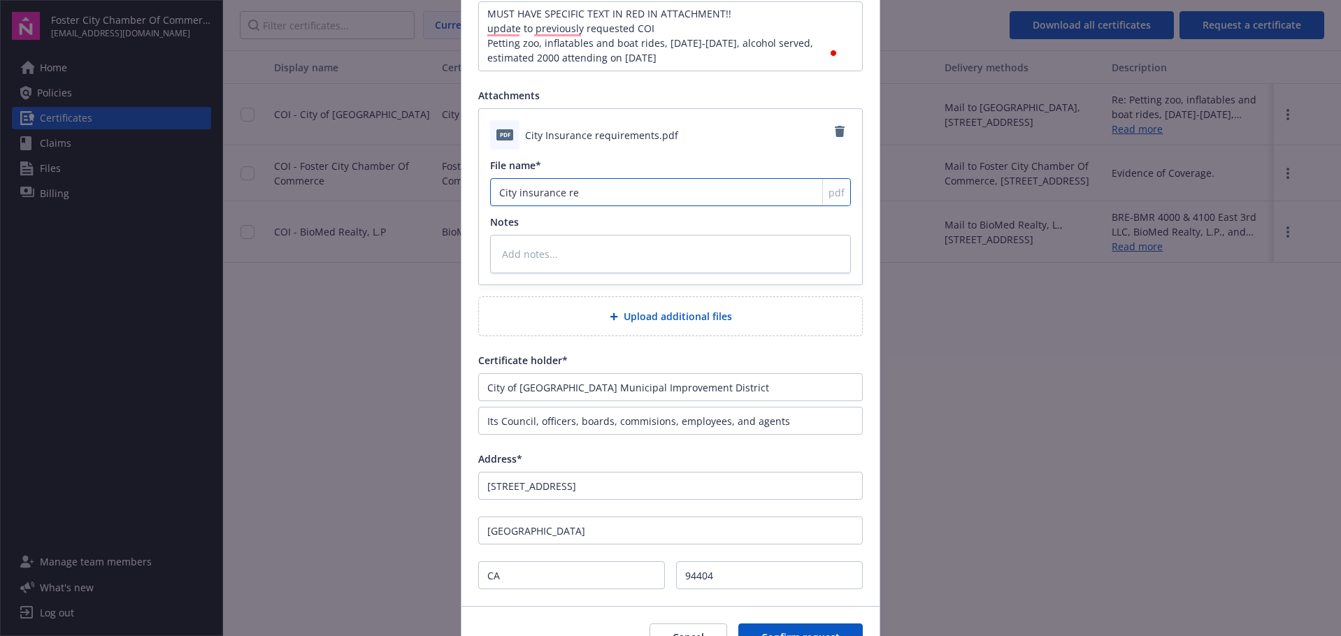
type input "City insurance req"
type textarea "x"
type input "City insurance requ"
type textarea "x"
type input "City insurance requi"
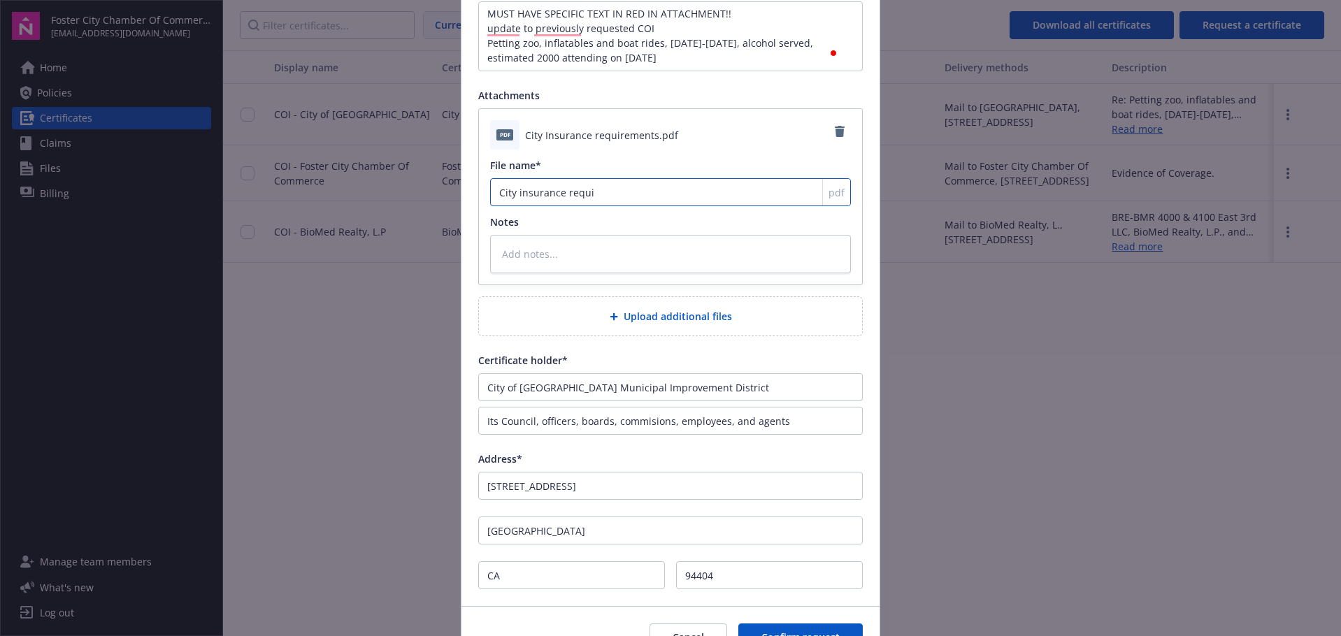
type textarea "x"
type input "City insurance requir"
type textarea "x"
type input "City insurance require"
type textarea "x"
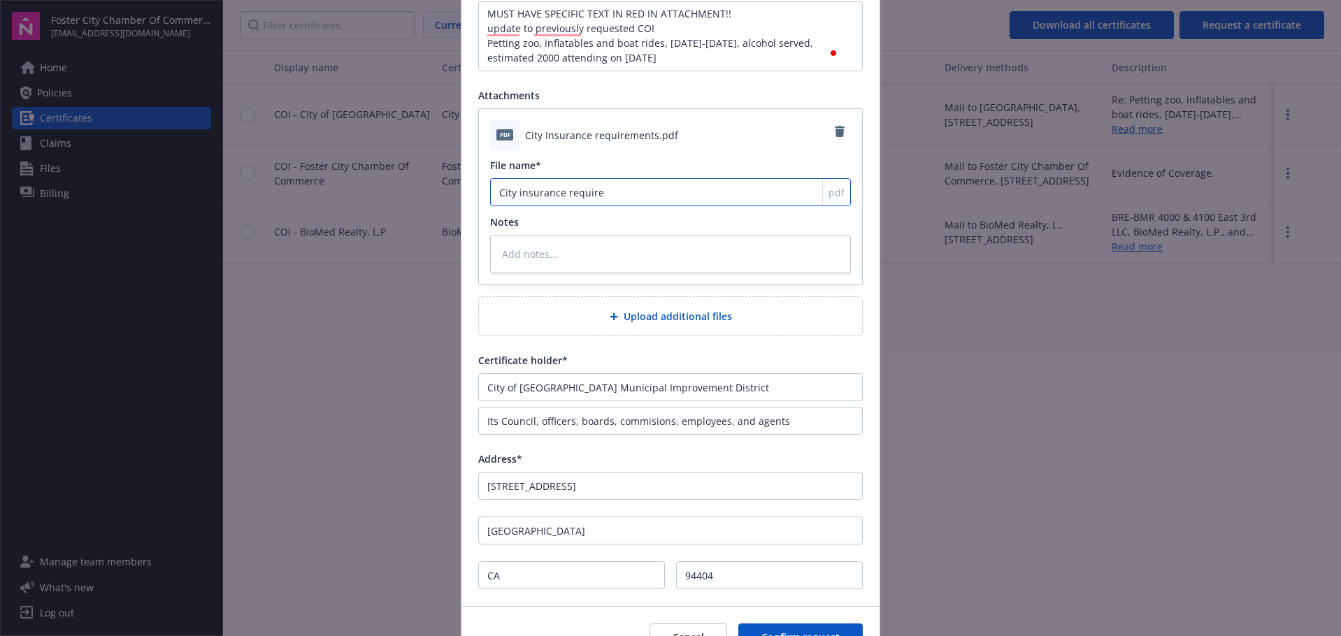
type input "City insurance requirem"
type textarea "x"
type input "City insurance requireme"
type textarea "x"
type input "City insurance requiremen"
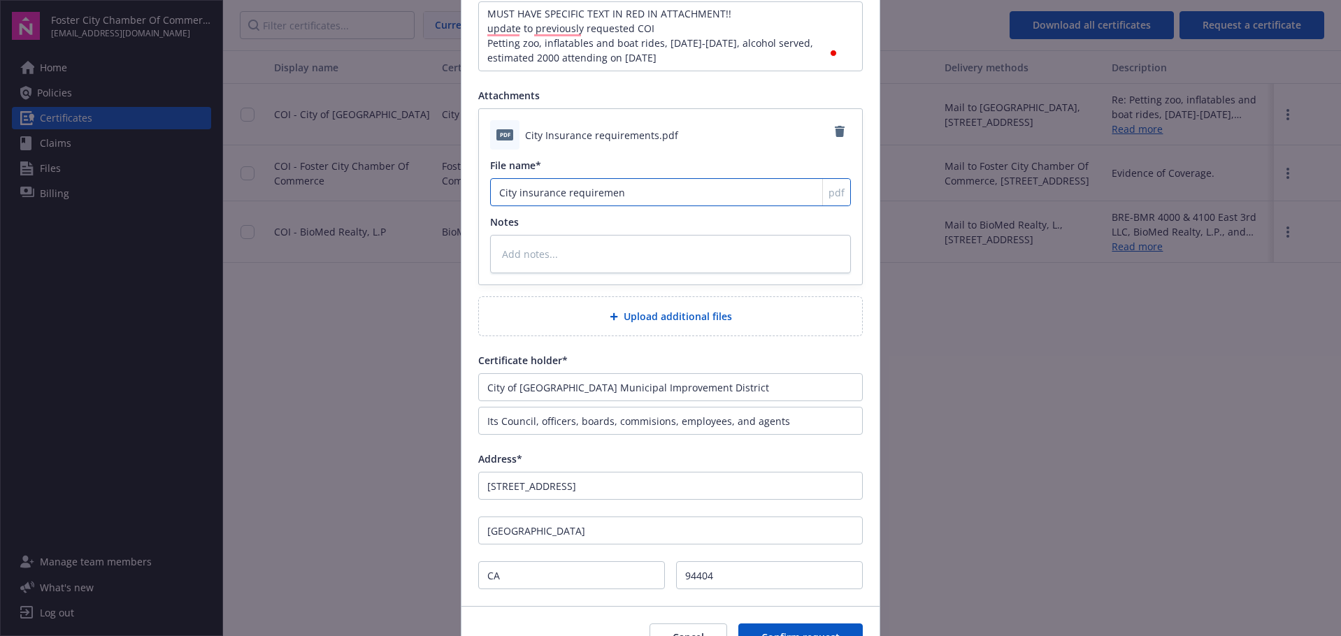
type textarea "x"
type input "City insurance requirement"
type textarea "x"
type input "City insurance requirements"
click at [569, 258] on textarea "To enrich screen reader interactions, please activate Accessibility in Grammarl…" at bounding box center [670, 254] width 361 height 38
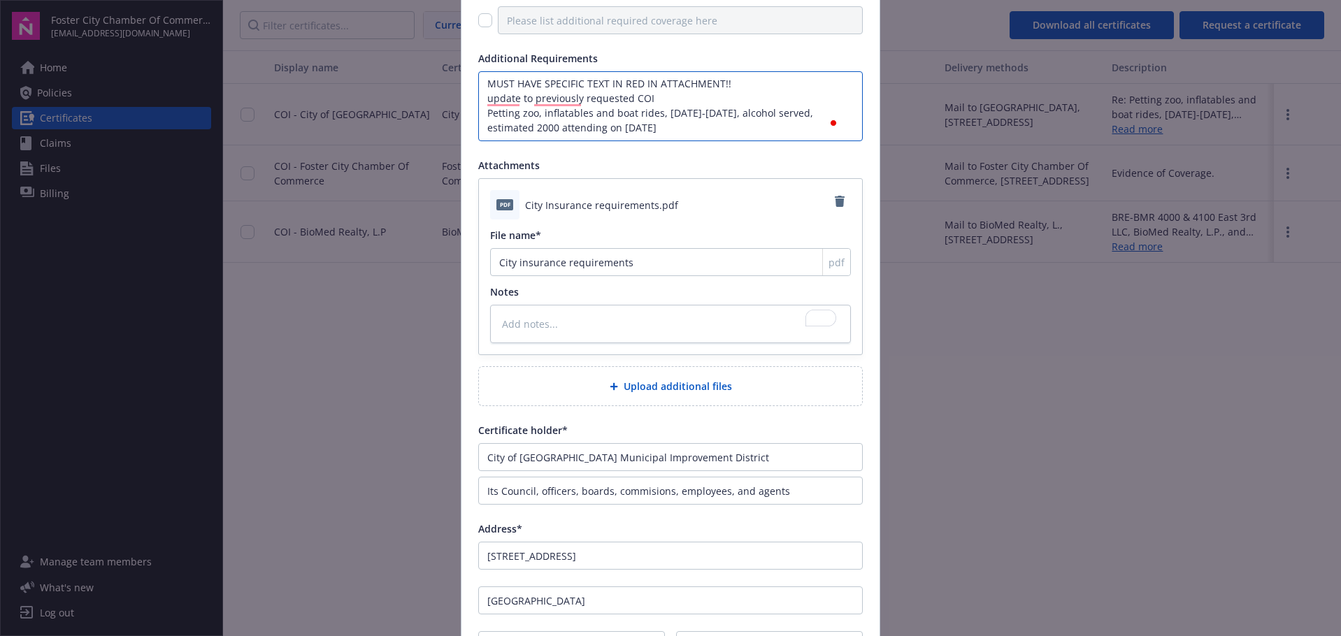
scroll to position [0, 0]
drag, startPoint x: 736, startPoint y: 78, endPoint x: 475, endPoint y: 81, distance: 260.9
click at [470, 81] on div "Request a certificate Coverage General liability Commercial Auto Umbrella/Exces…" at bounding box center [671, 287] width 420 height 904
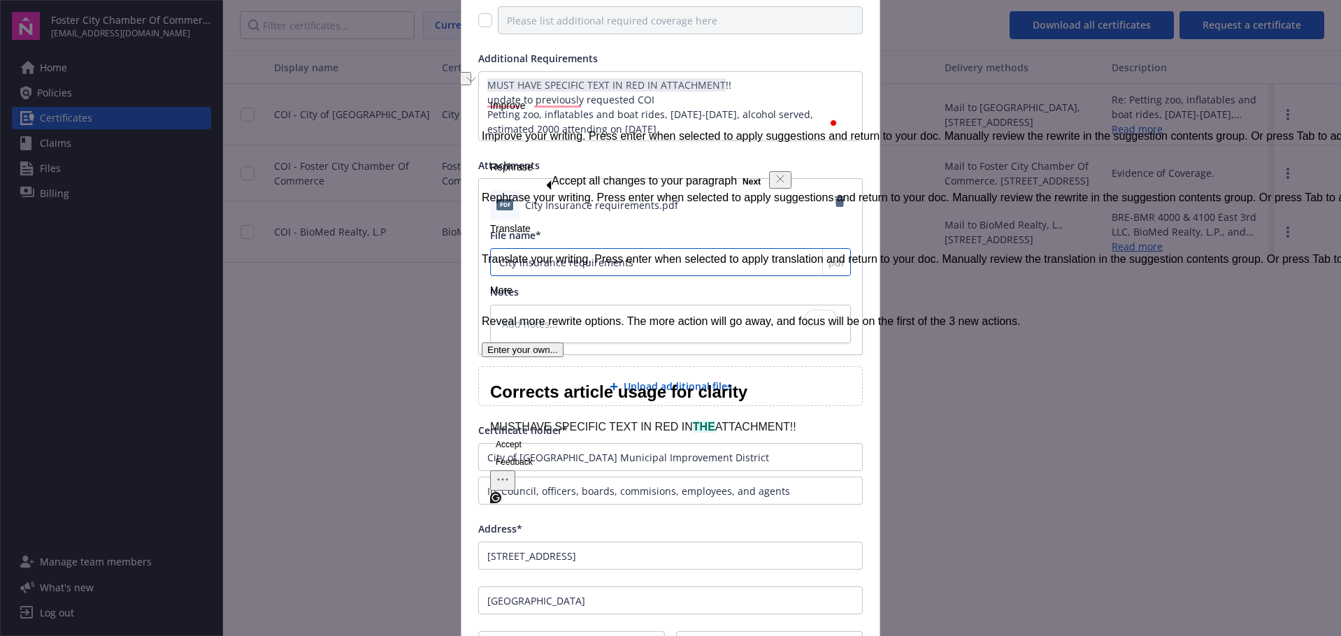
type textarea "x"
type input "City insurance requirement"
click at [715, 77] on textarea "MUST HAVE SPECIFIC TEXT IN RED IN ATTACHMENT!! update to previously requested C…" at bounding box center [670, 106] width 385 height 70
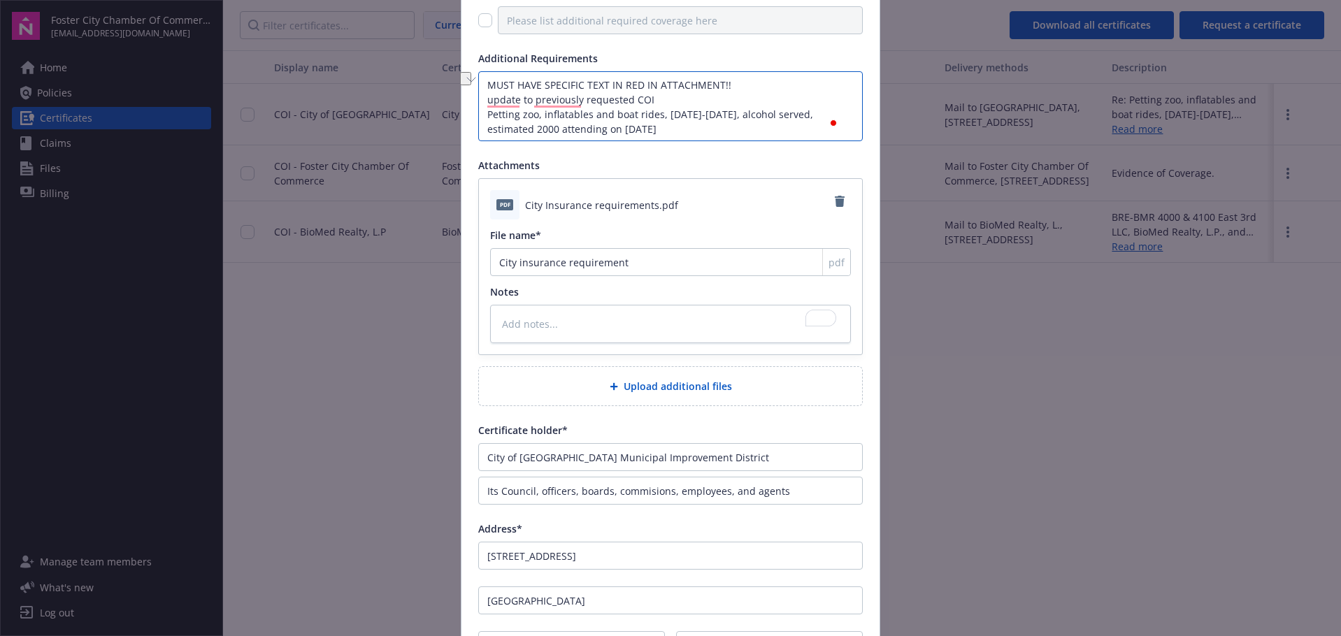
drag, startPoint x: 741, startPoint y: 80, endPoint x: 482, endPoint y: 86, distance: 258.8
click at [482, 86] on textarea "MUST HAVE SPECIFIC TEXT IN RED IN ATTACHMENT!! update to previously requested C…" at bounding box center [670, 106] width 385 height 70
type textarea "update to previously requested COI Petting zoo, inflatables and boat rides, [DA…"
type textarea "x"
type textarea "update to previously requested COI Petting zoo, inflatables and boat rides, [DA…"
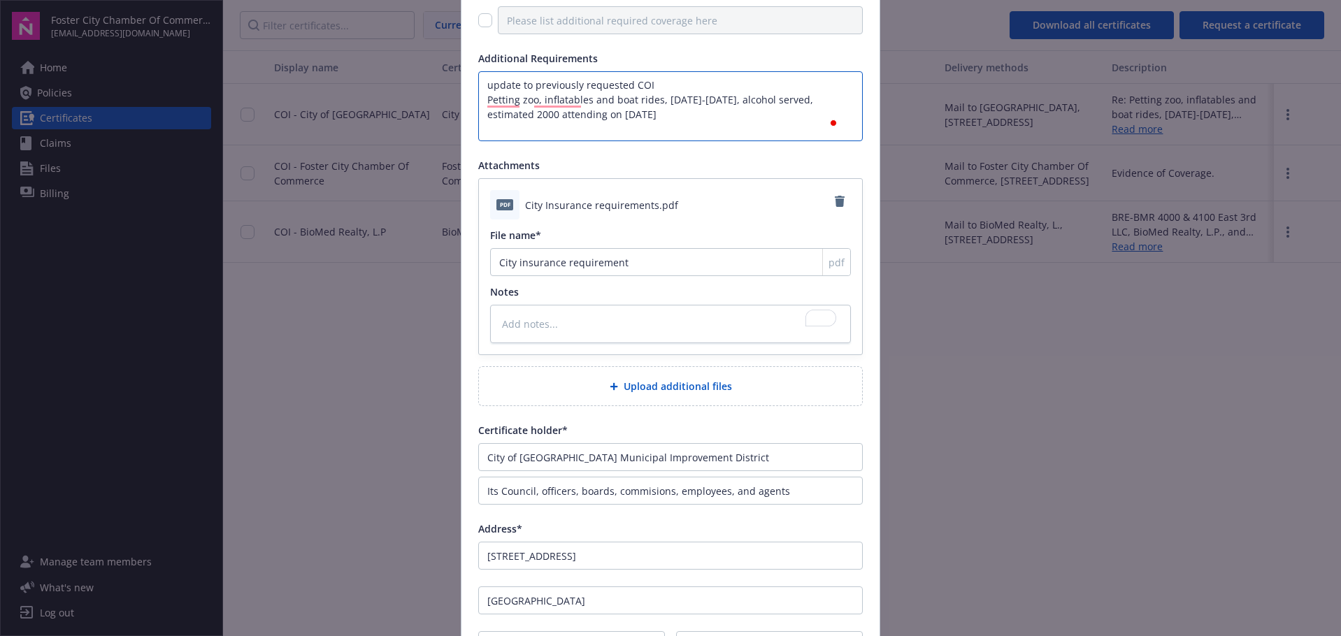
type textarea "x"
click at [663, 85] on textarea "update to previously requested COI Petting zoo, inflatables and boat rides, [DA…" at bounding box center [670, 106] width 385 height 70
type textarea "update to previously requested COI: Petting zoo, inflatables and boat rides, [D…"
type textarea "x"
type textarea "update to previously requested COI: Petting zoo, inflatables and boat rides, [D…"
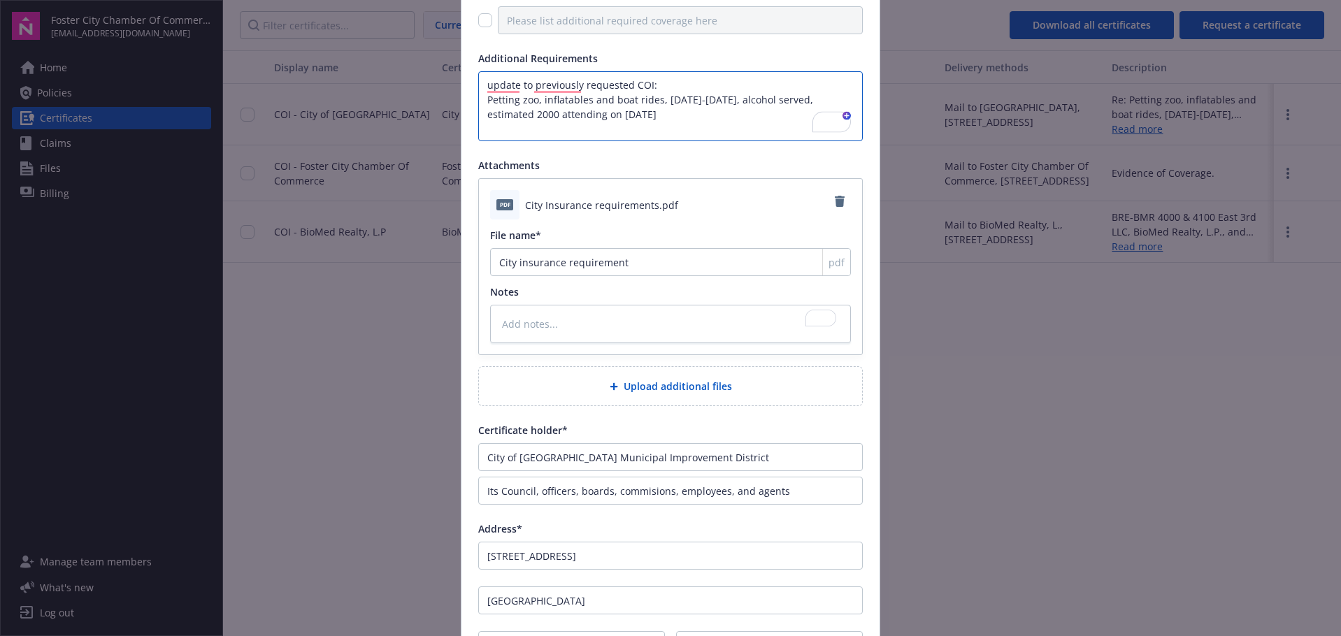
type textarea "x"
type textarea "update to previously requested COI: Petting zoo, inflatables and boat rides, [D…"
click at [529, 320] on textarea "To enrich screen reader interactions, please activate Accessibility in Grammarl…" at bounding box center [670, 324] width 361 height 38
paste textarea "MUST HAVE SPECIFIC TEXT IN RED IN ATTACHMENT!!"
type textarea "x"
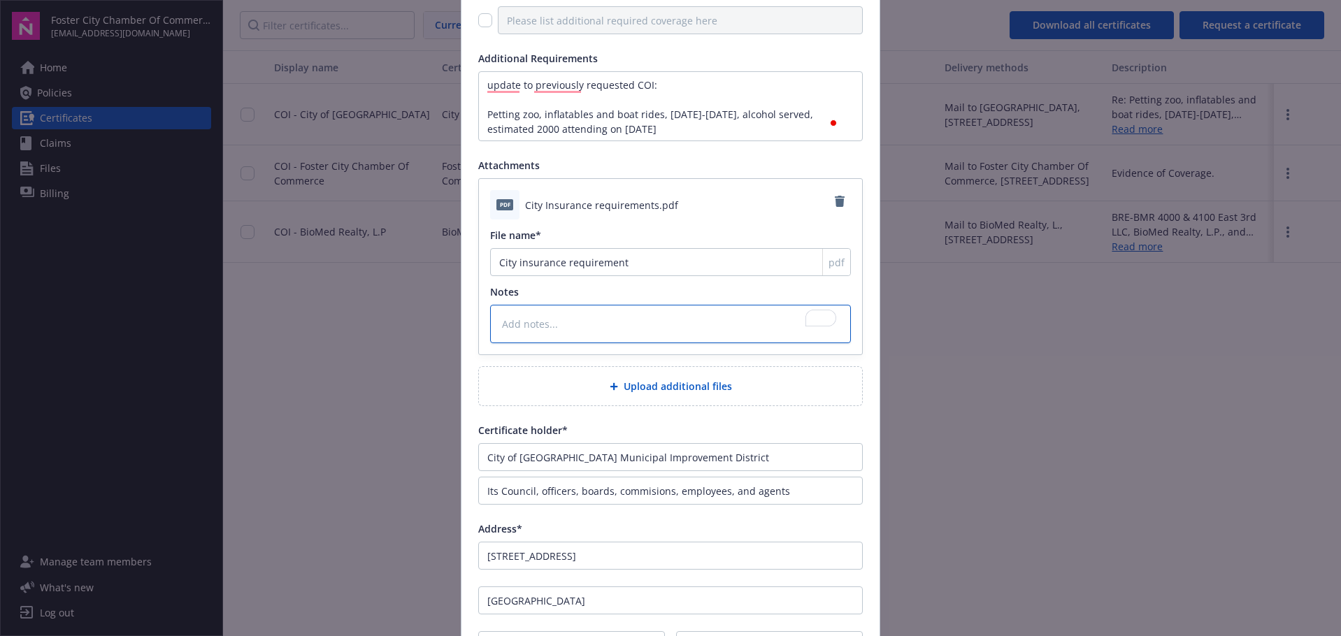
type textarea "MUST HAVE SPECIFIC TEXT IN RED IN ATTACHMENT!!"
click at [690, 320] on textarea "MUST HAVE SPECIFIC TEXT IN RED IN ATTACHMENT!!" at bounding box center [670, 324] width 361 height 38
type textarea "x"
type textarea "MUST HAVE SPECIFIC TEXT IN RED IN !!"
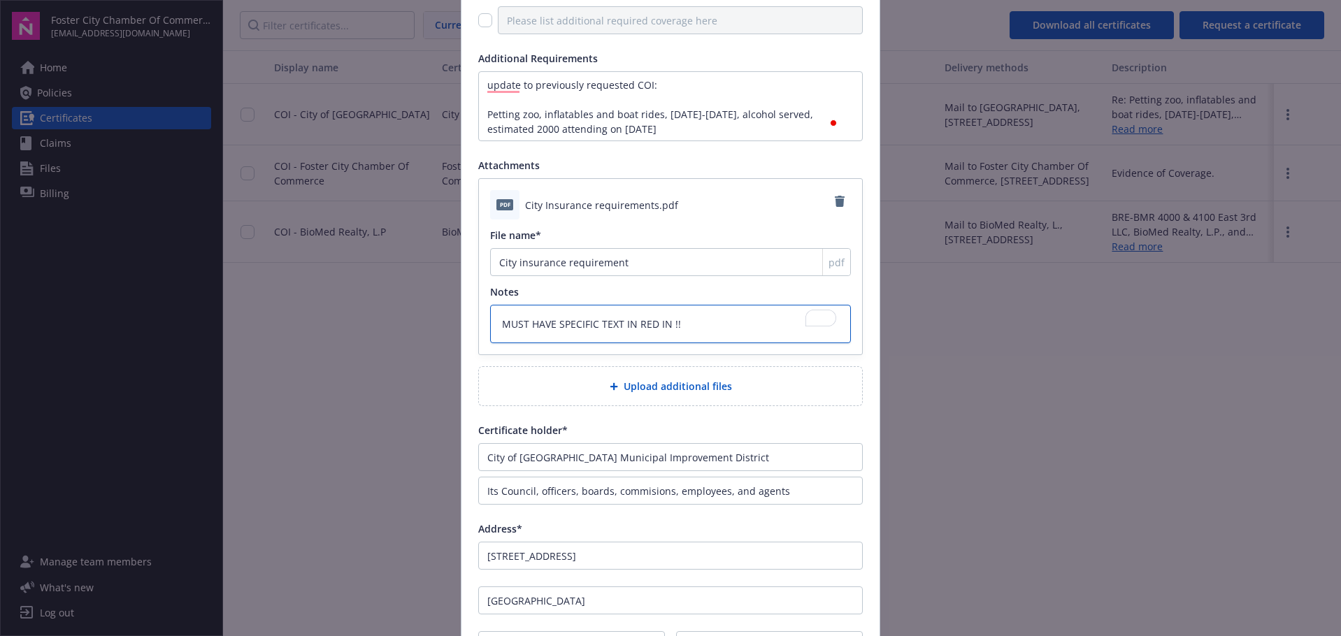
type textarea "x"
type textarea "MUST HAVE SPECIFIC TEXT IN RED IN!!"
type textarea "x"
type textarea "MUST HAVE SPECIFIC TEXT IN RED I!!"
type textarea "x"
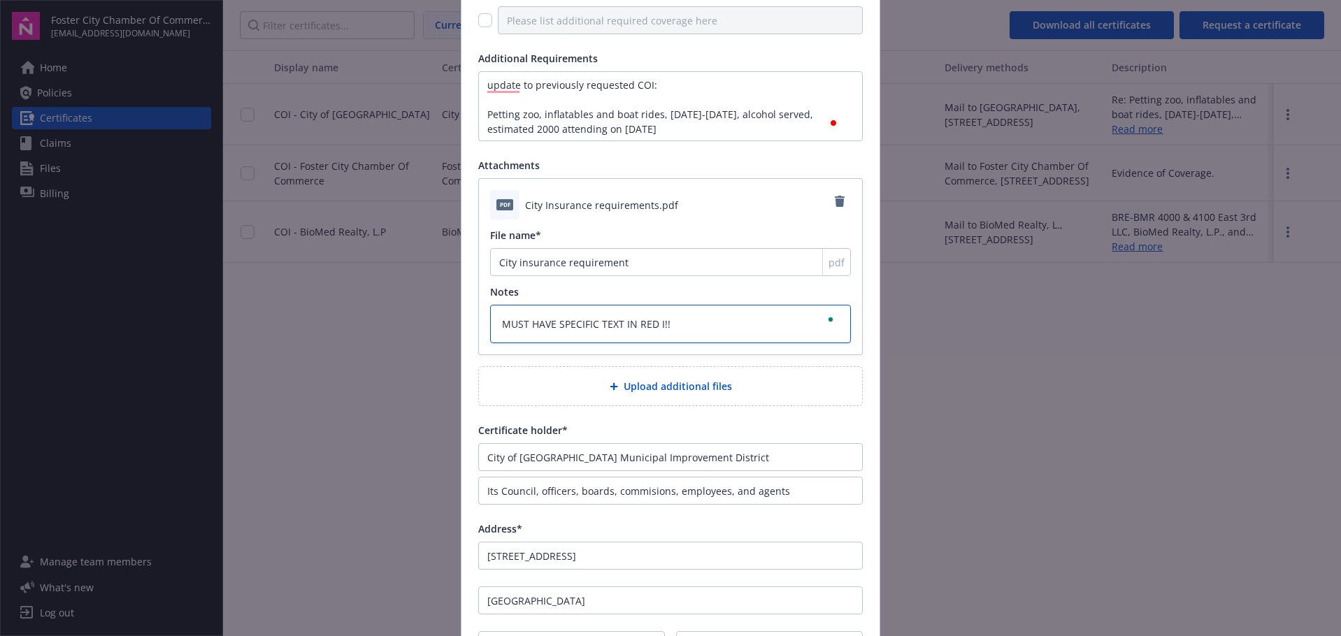
type textarea "MUST HAVE SPECIFIC TEXT IN RED !!"
type textarea "x"
type textarea "MUST HAVE SPECIFIC TEXT IN RED o!!"
type textarea "x"
type textarea "MUST HAVE SPECIFIC TEXT IN RED on!!"
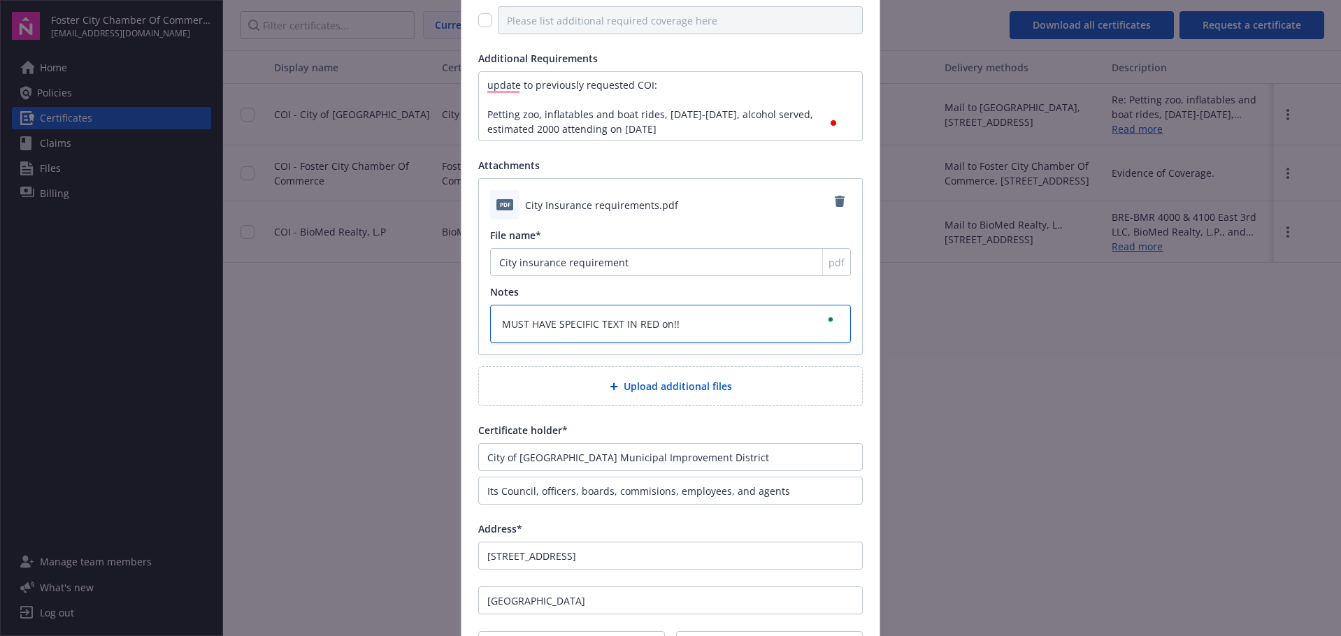
type textarea "x"
type textarea "MUST HAVE SPECIFIC TEXT IN RED on !!"
type textarea "x"
type textarea "MUST HAVE SPECIFIC TEXT IN RED on t!!"
type textarea "x"
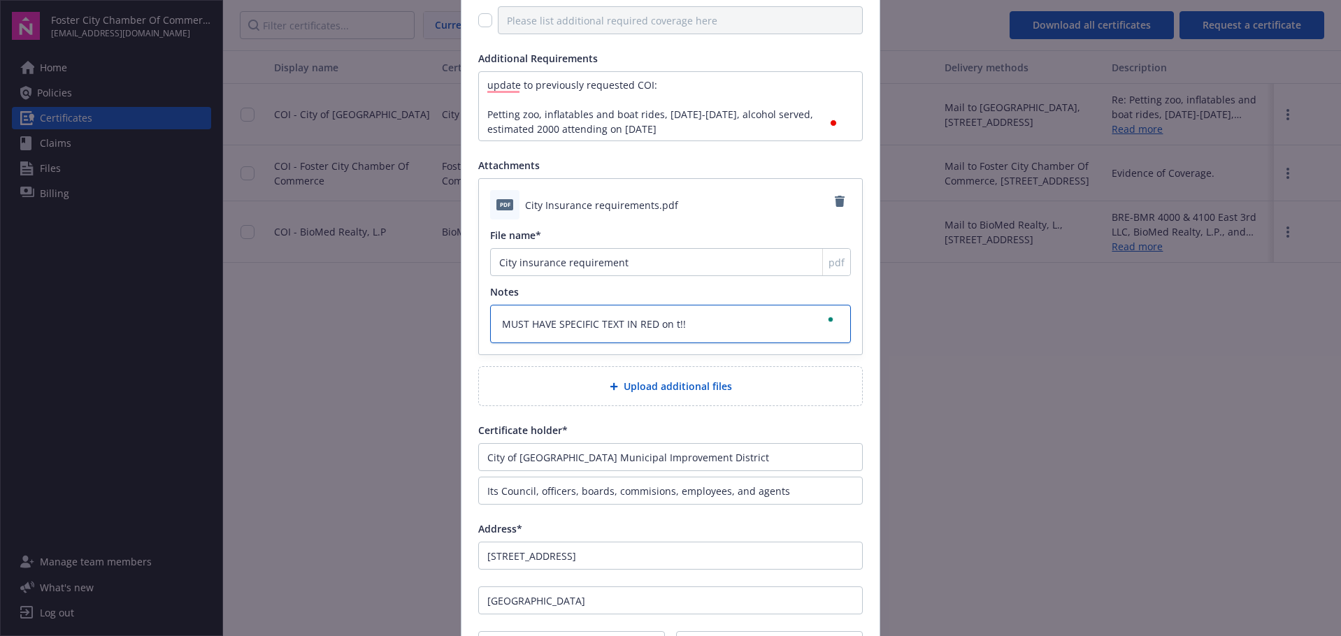
type textarea "MUST HAVE SPECIFIC TEXT IN RED on th!!"
type textarea "x"
type textarea "MUST HAVE SPECIFIC TEXT IN RED on the!!"
type textarea "x"
type textarea "MUST HAVE SPECIFIC TEXT IN RED on the !!"
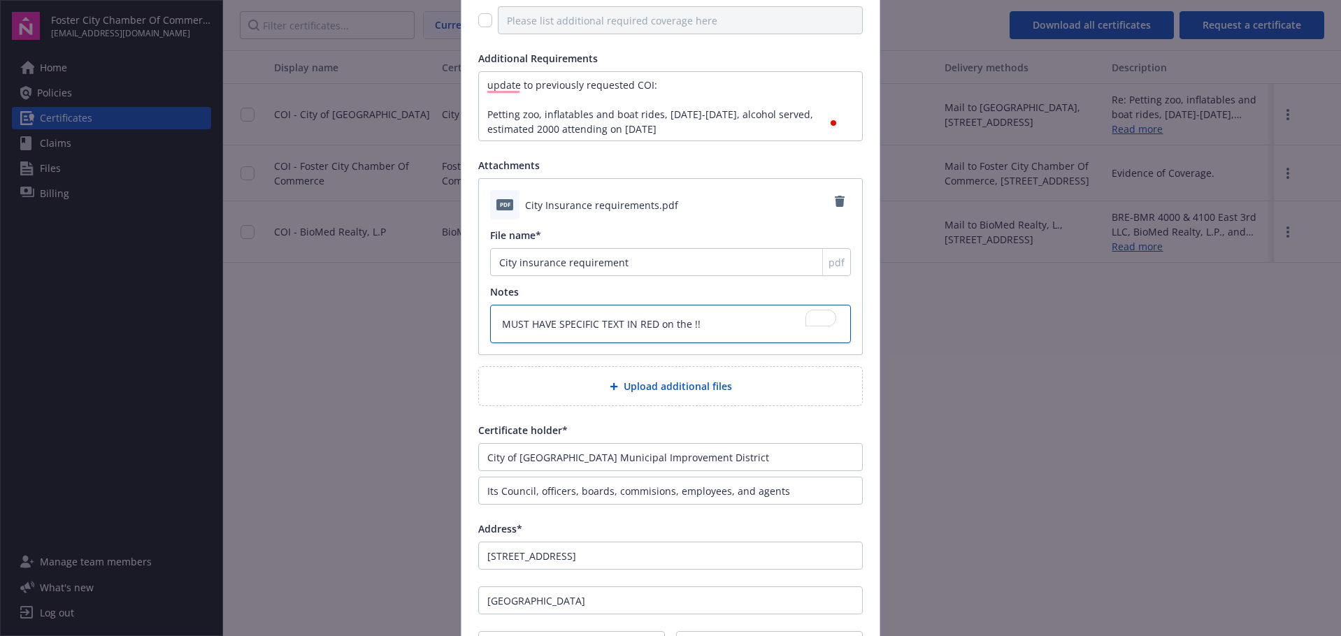
type textarea "x"
type textarea "MUST HAVE SPECIFIC TEXT IN RED on the d!!"
type textarea "x"
type textarea "MUST HAVE SPECIFIC TEXT IN RED on the de!!"
type textarea "x"
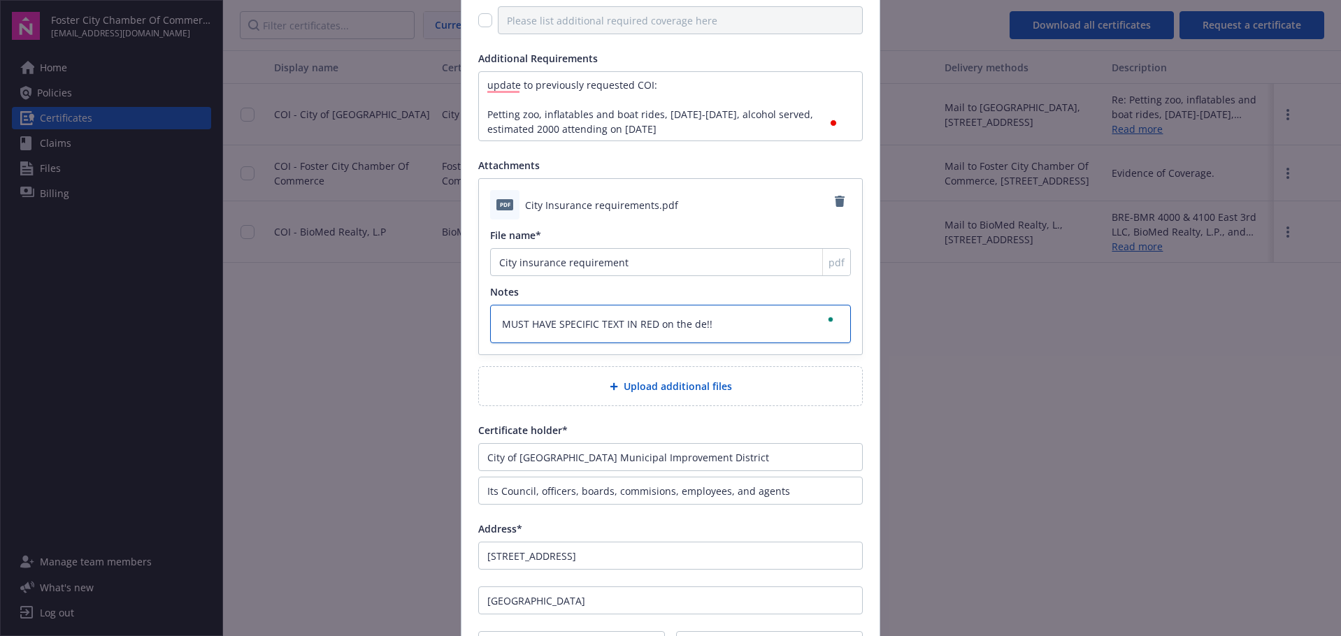
type textarea "MUST HAVE SPECIFIC TEXT IN RED on the des!!"
type textarea "x"
type textarea "MUST HAVE SPECIFIC TEXT IN RED on the desc!!"
type textarea "x"
type textarea "MUST HAVE SPECIFIC TEXT IN RED on the descr!!"
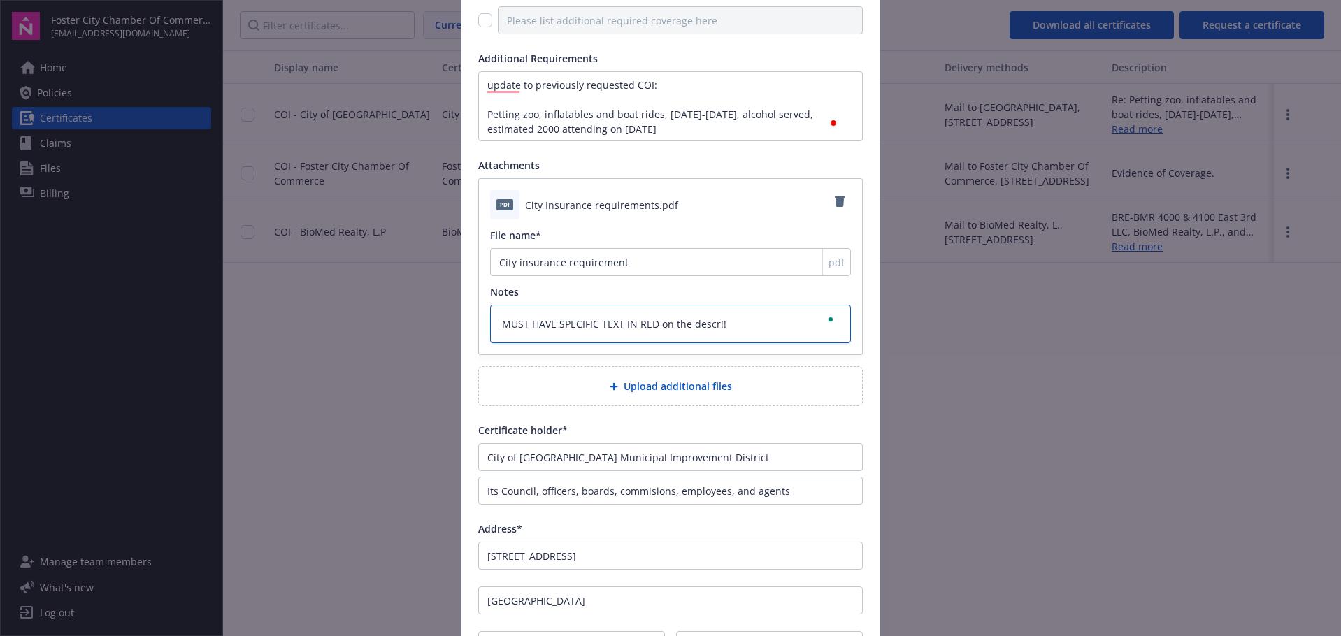
type textarea "x"
type textarea "MUST HAVE SPECIFIC TEXT IN RED on the descri!!"
type textarea "x"
type textarea "MUST HAVE SPECIFIC TEXT IN RED on the descrip!!"
type textarea "x"
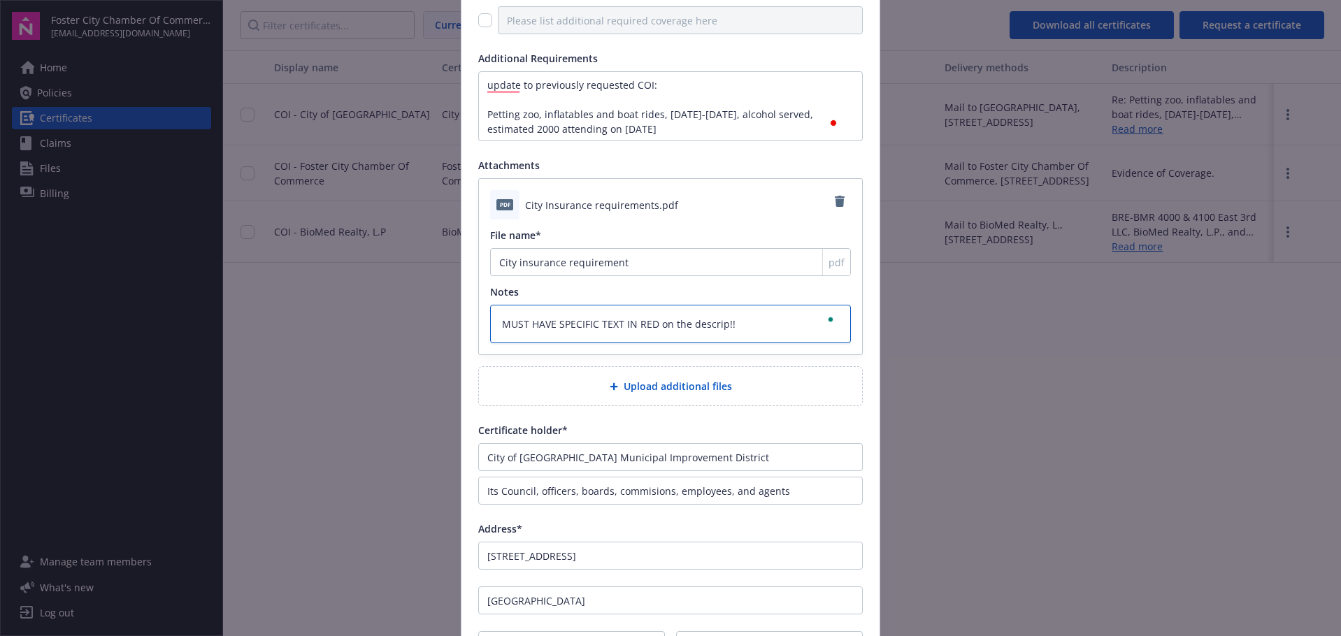
type textarea "MUST HAVE SPECIFIC TEXT IN RED on the descript!!"
type textarea "x"
type textarea "MUST HAVE SPECIFIC TEXT IN RED on the descripti!!"
type textarea "x"
type textarea "MUST HAVE SPECIFIC TEXT IN RED on the descriptio!!"
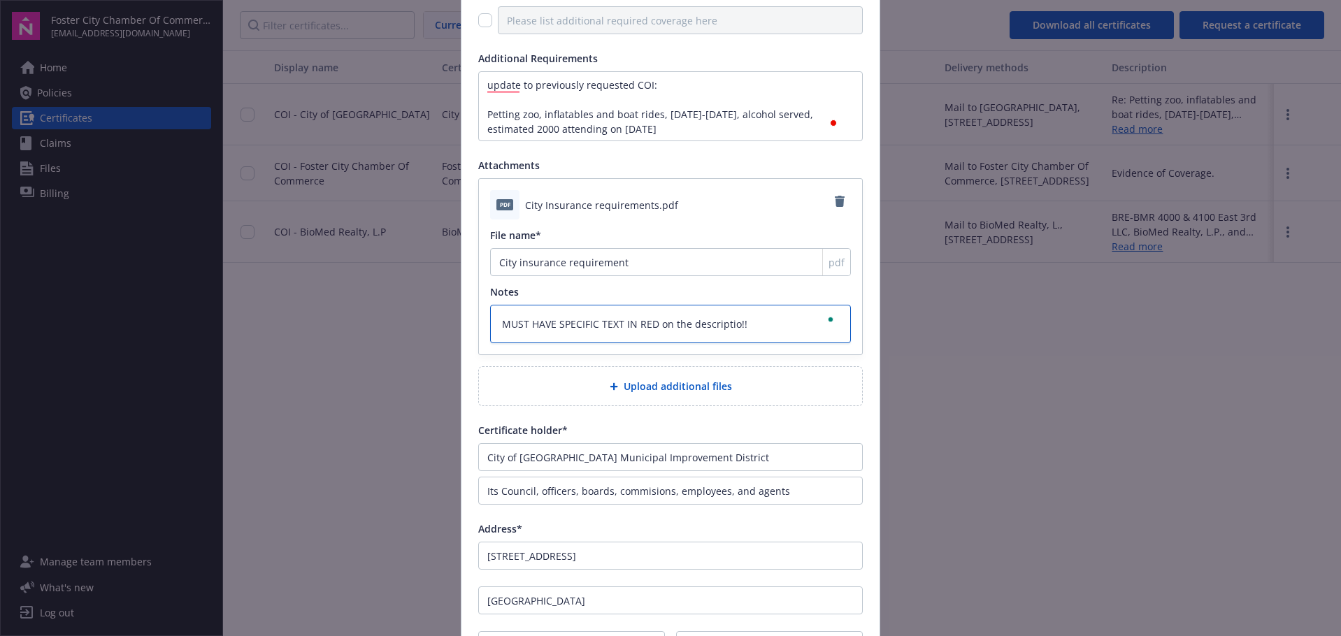
type textarea "x"
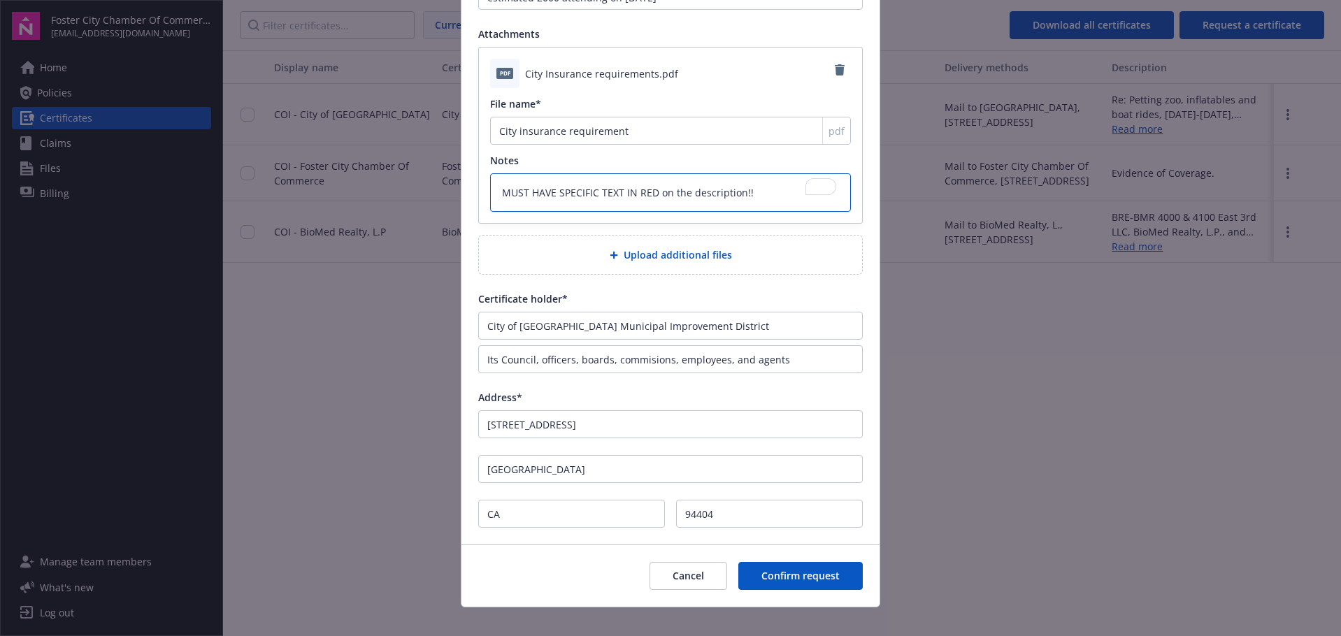
scroll to position [357, 0]
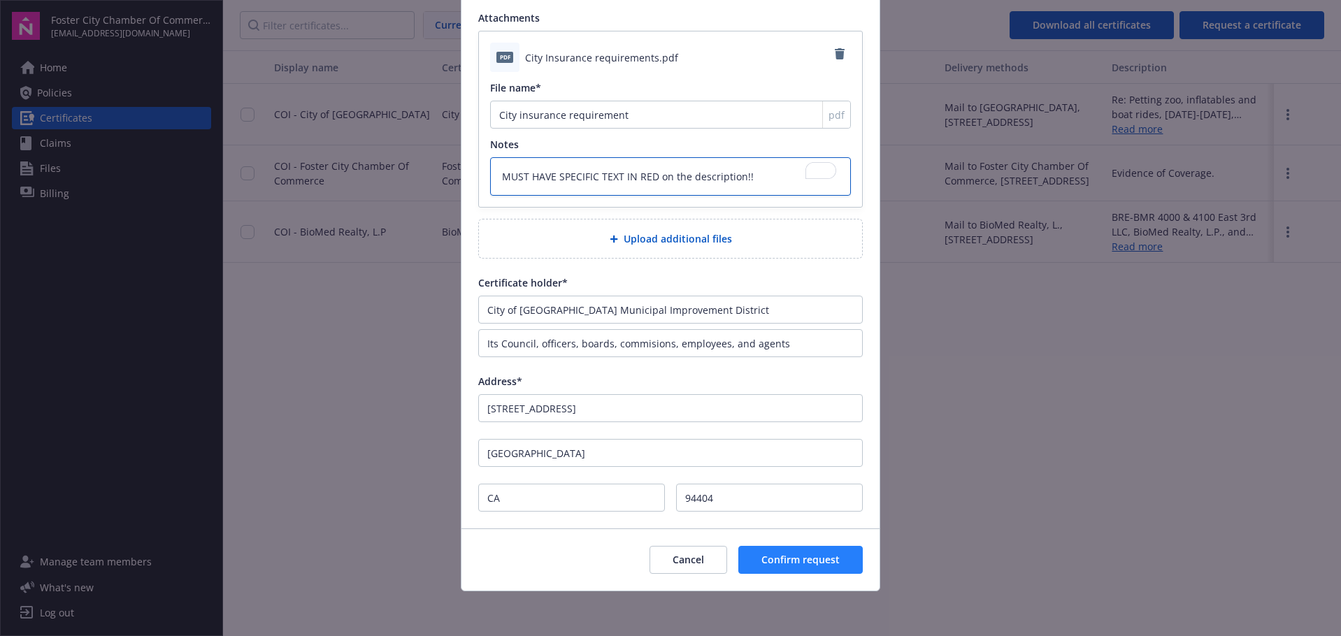
type textarea "MUST HAVE SPECIFIC TEXT IN RED on the description!!"
click at [778, 559] on span "Confirm request" at bounding box center [801, 559] width 78 height 13
type textarea "x"
